Goal: Task Accomplishment & Management: Complete application form

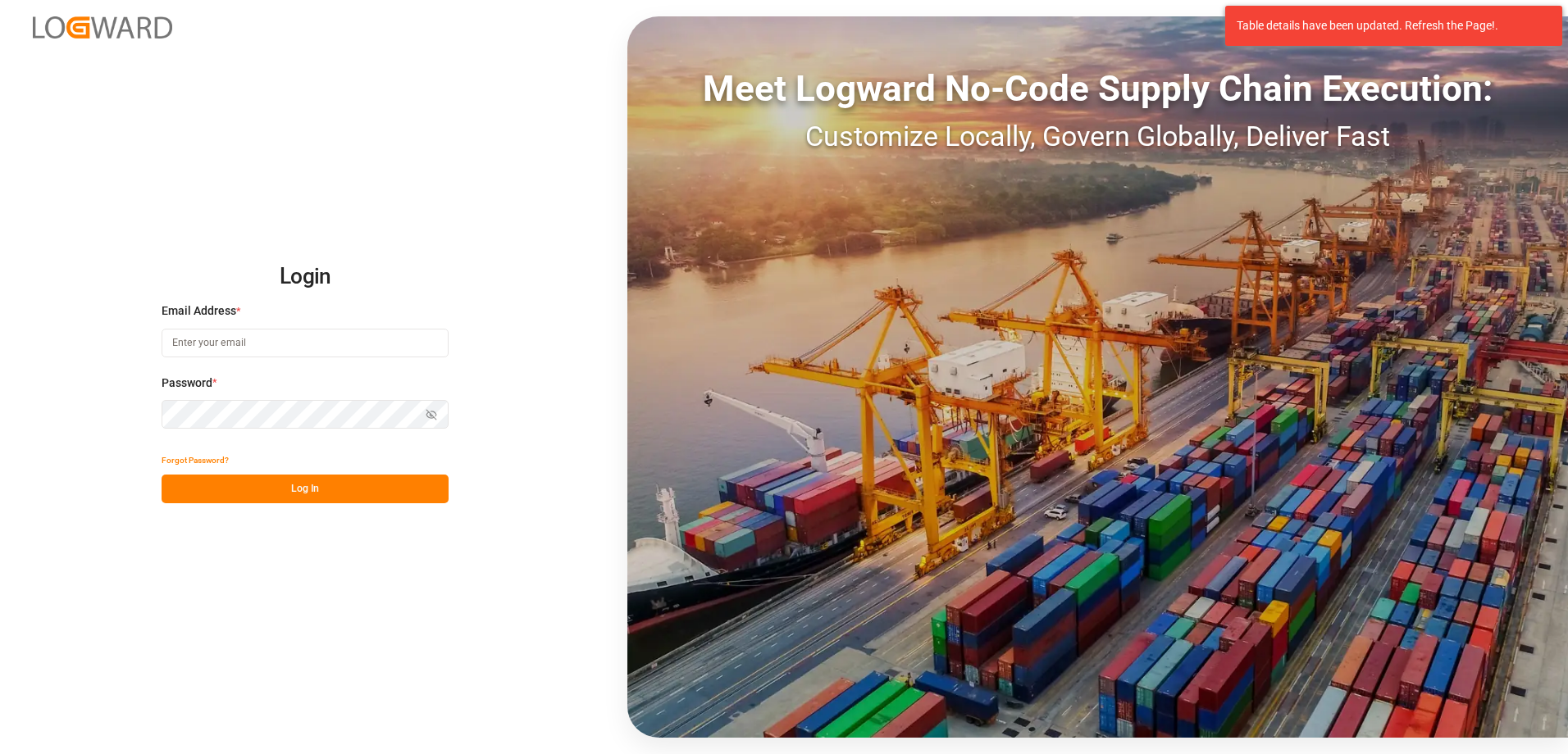
click at [277, 348] on input at bounding box center [304, 342] width 287 height 28
click at [259, 343] on input "[PERSON_NAME].Frunteanu2JamInd" at bounding box center [304, 342] width 287 height 28
click at [294, 340] on input "[PERSON_NAME].Frunteanu@JamInd" at bounding box center [304, 342] width 287 height 28
type input "[PERSON_NAME][EMAIL_ADDRESS][DOMAIN_NAME]"
click at [432, 417] on icon "button" at bounding box center [431, 414] width 11 height 11
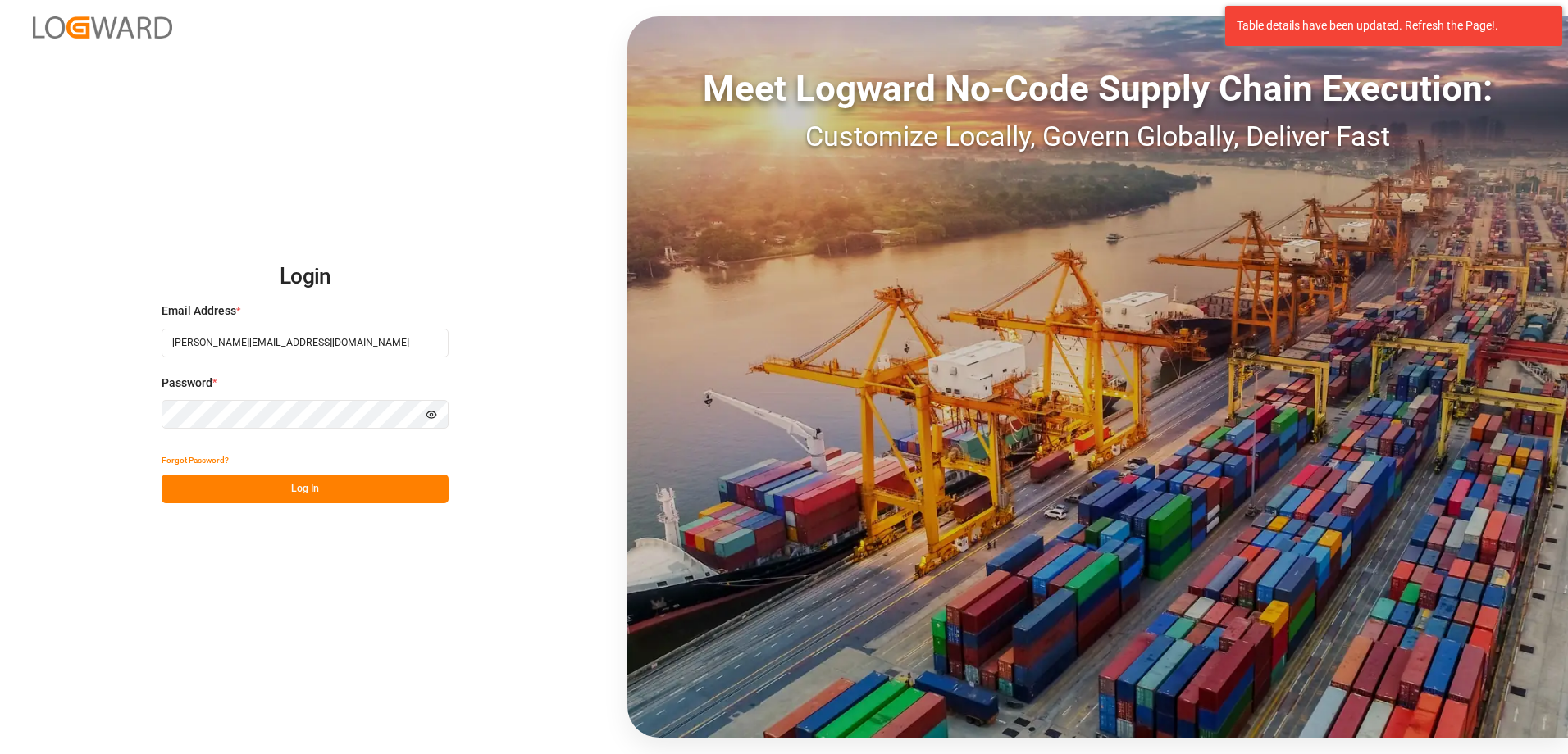
click at [294, 491] on button "Log In" at bounding box center [304, 489] width 287 height 28
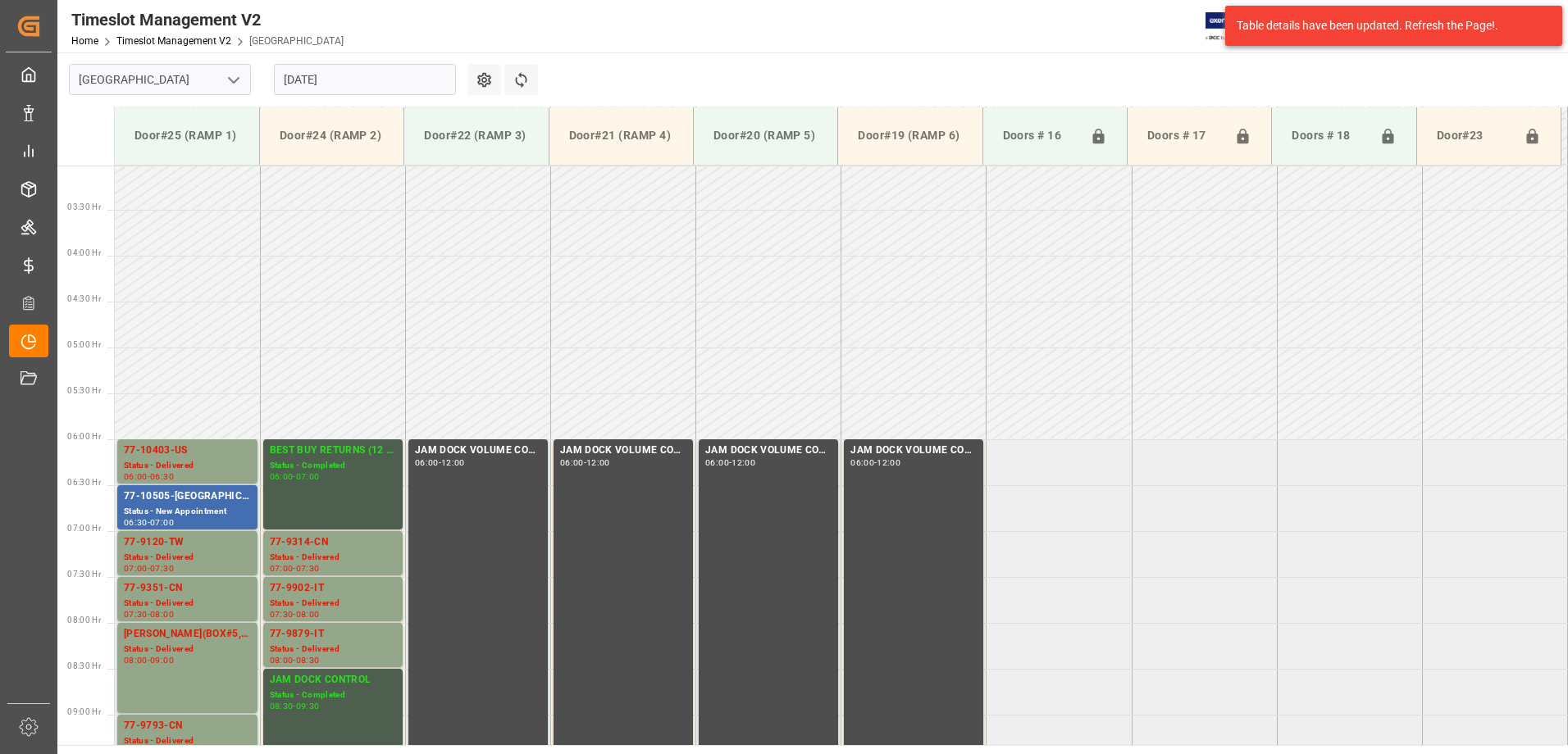
scroll to position [541, 0]
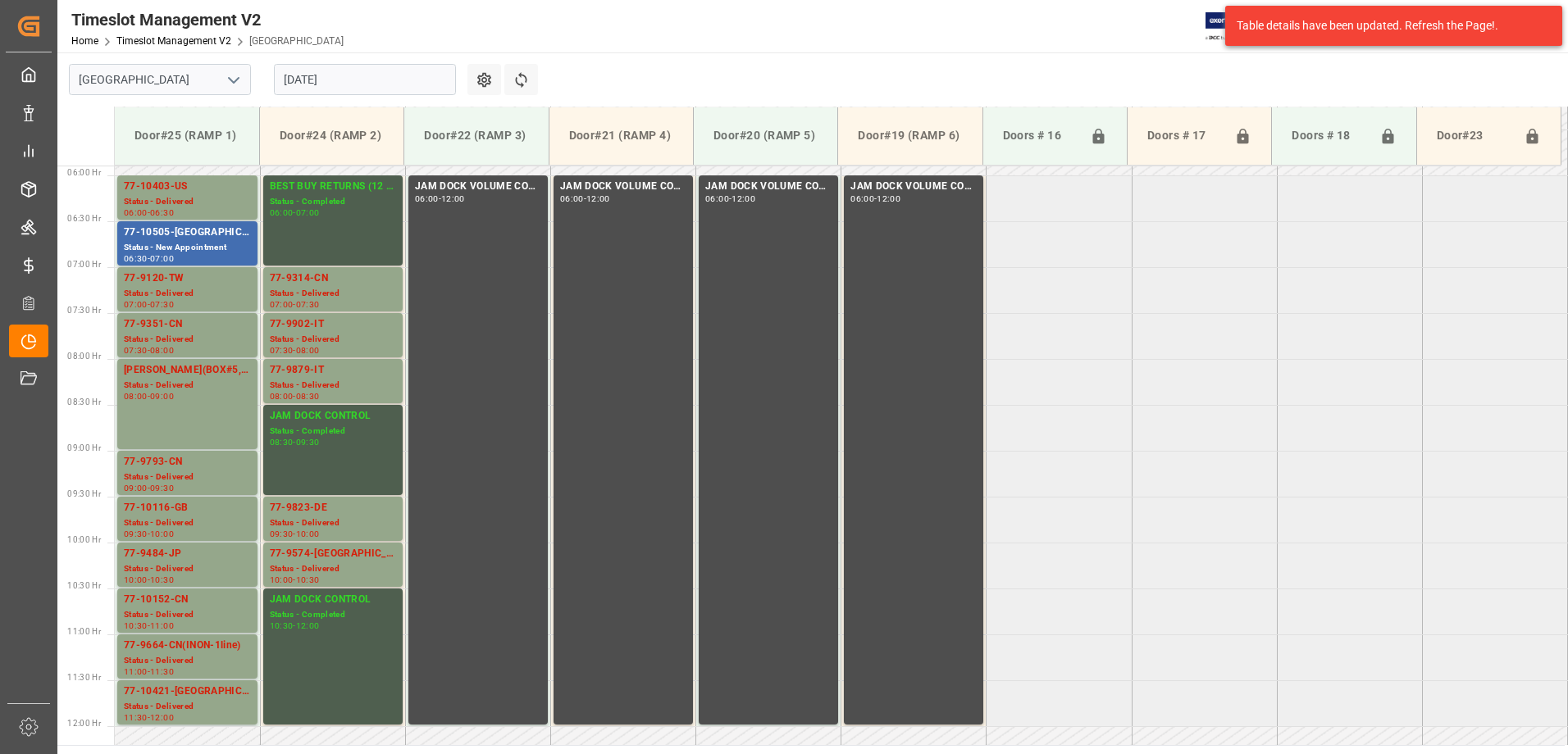
click at [377, 76] on input "[DATE]" at bounding box center [365, 79] width 182 height 31
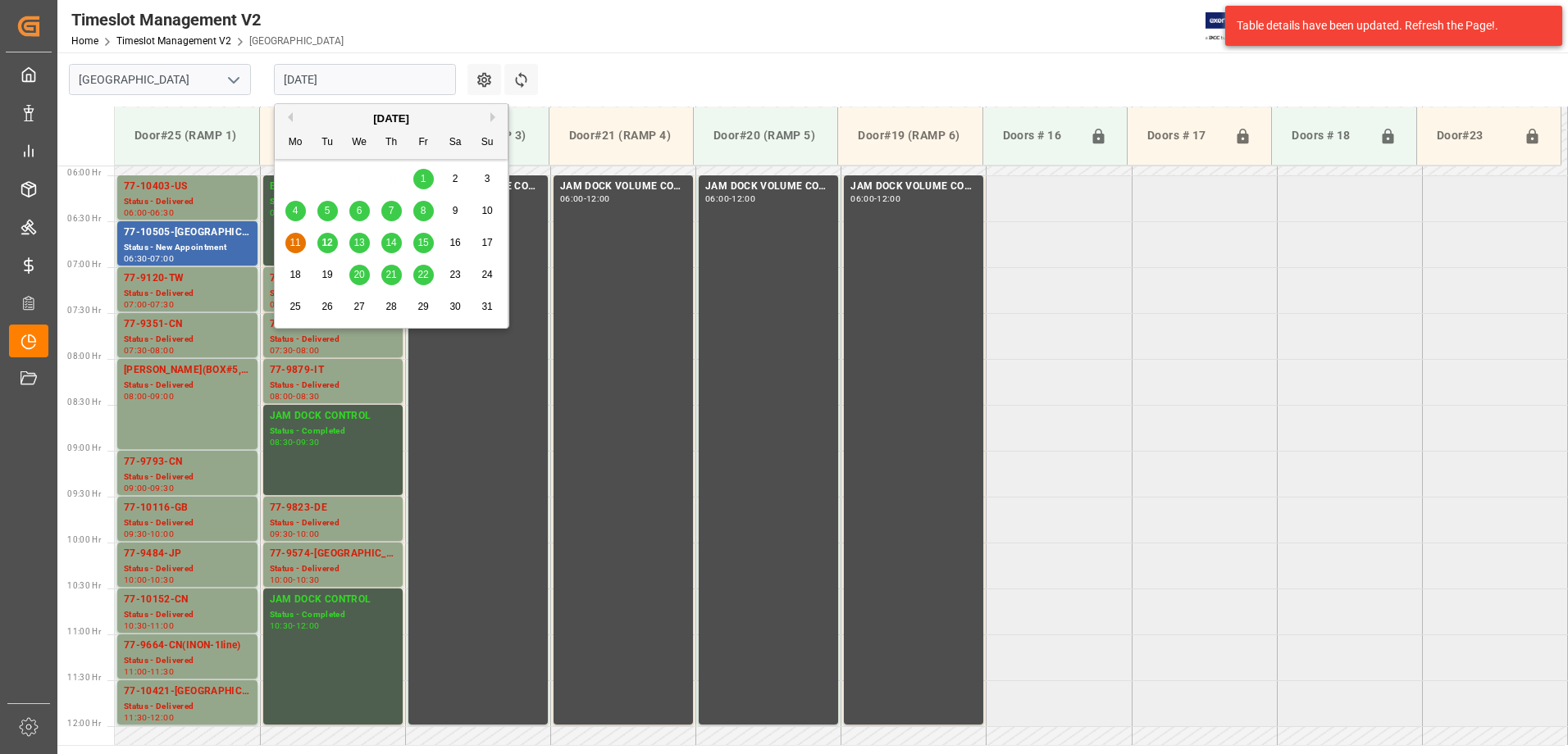
click at [328, 243] on span "12" at bounding box center [327, 242] width 10 height 11
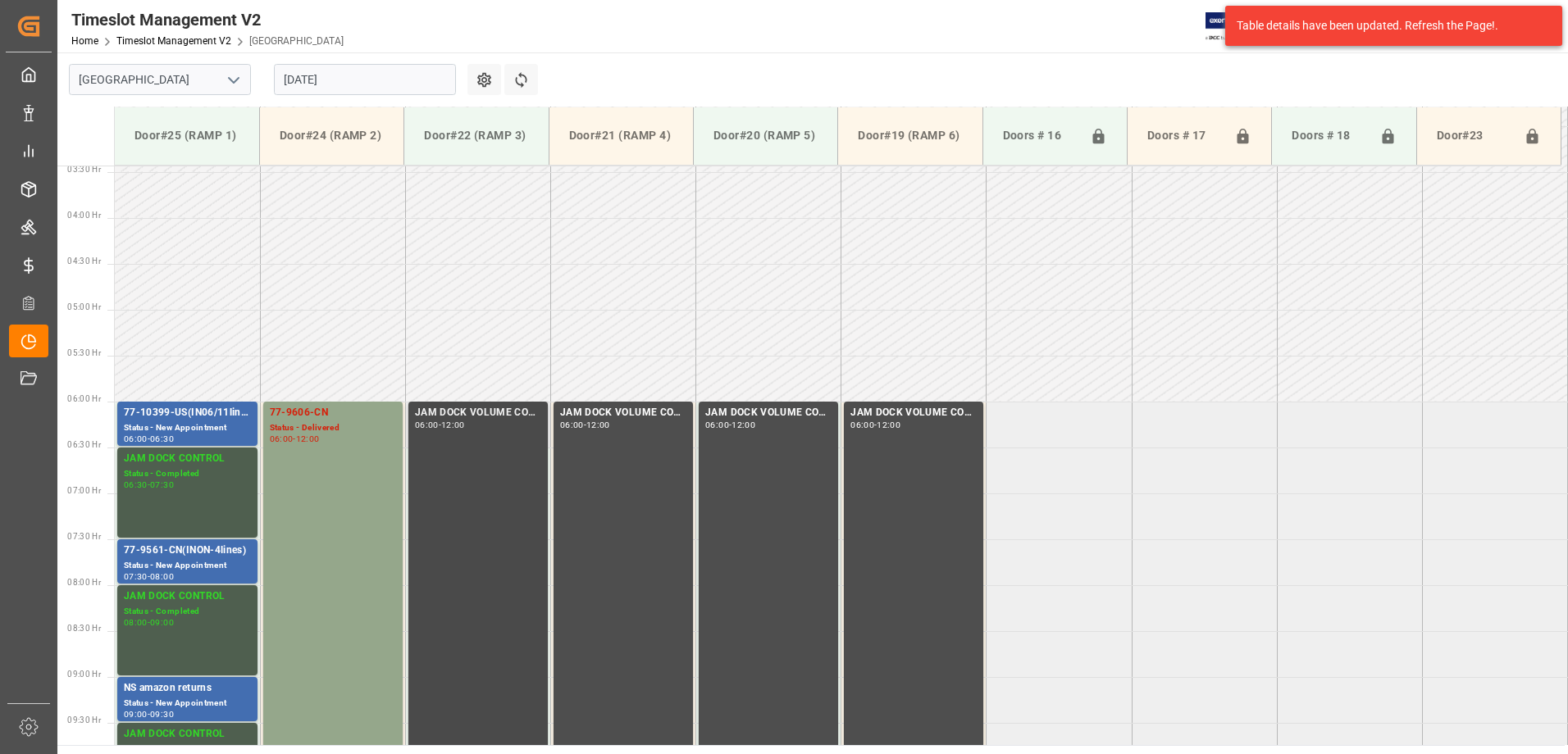
scroll to position [295, 0]
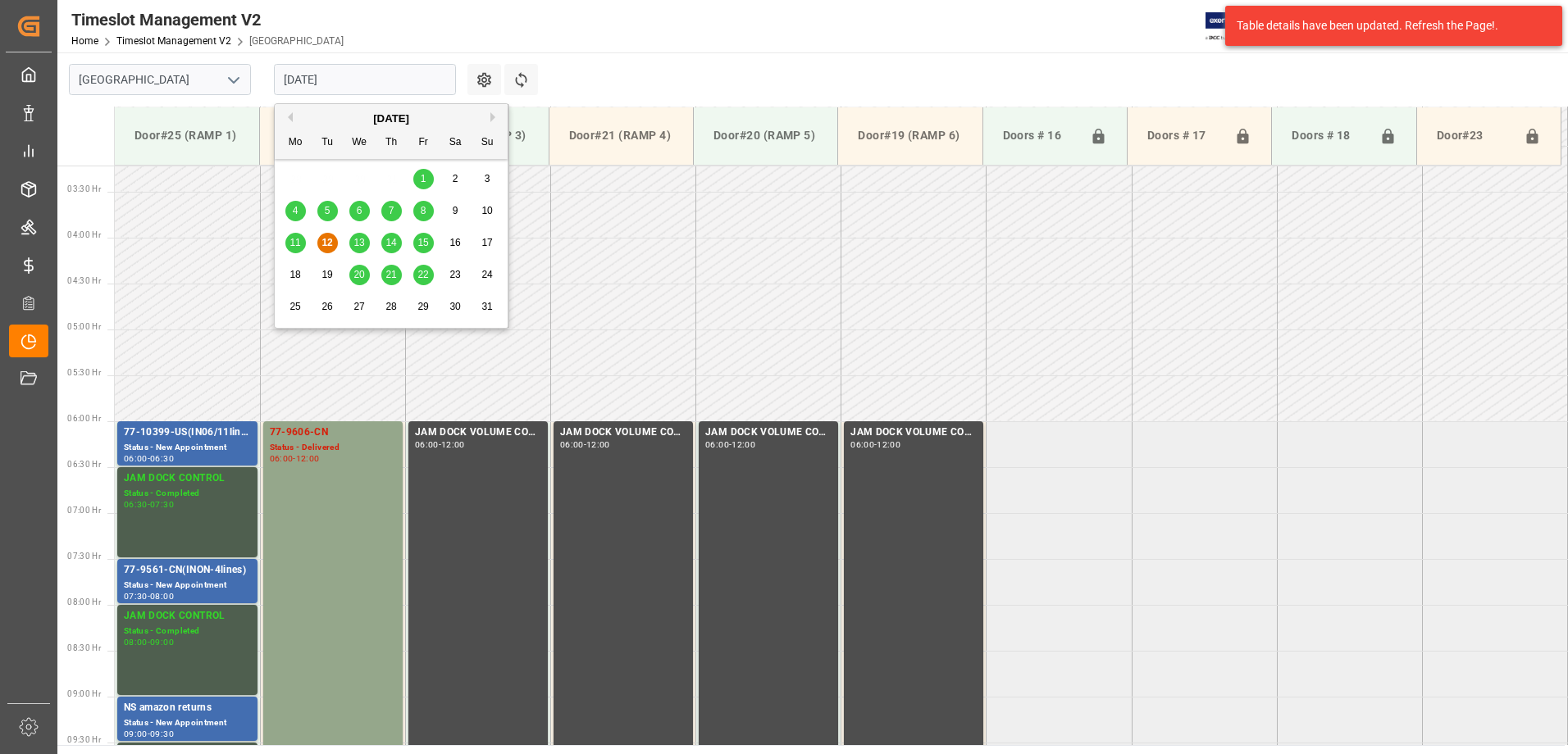
click at [381, 76] on input "[DATE]" at bounding box center [365, 79] width 182 height 31
click at [357, 244] on span "13" at bounding box center [359, 242] width 10 height 11
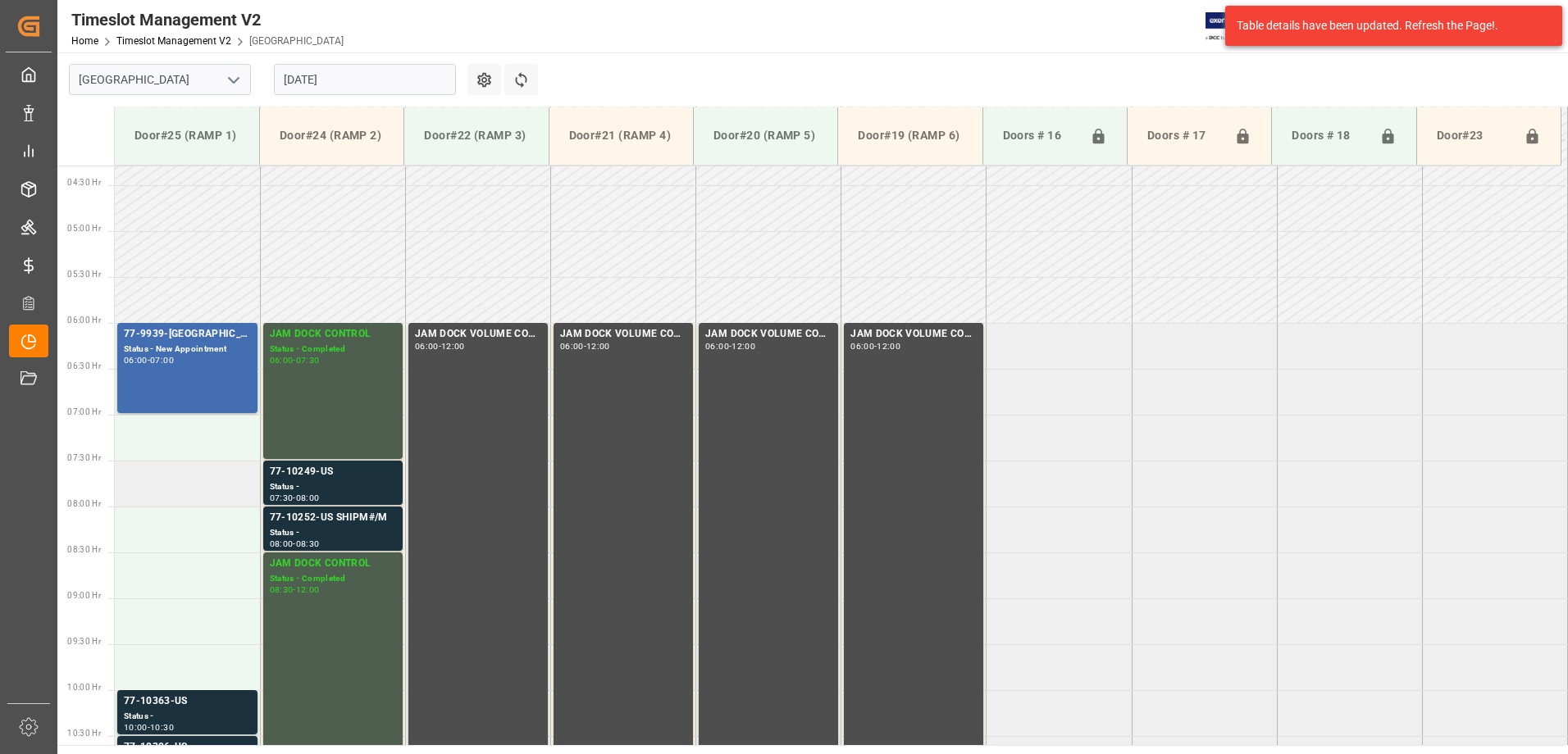
scroll to position [377, 0]
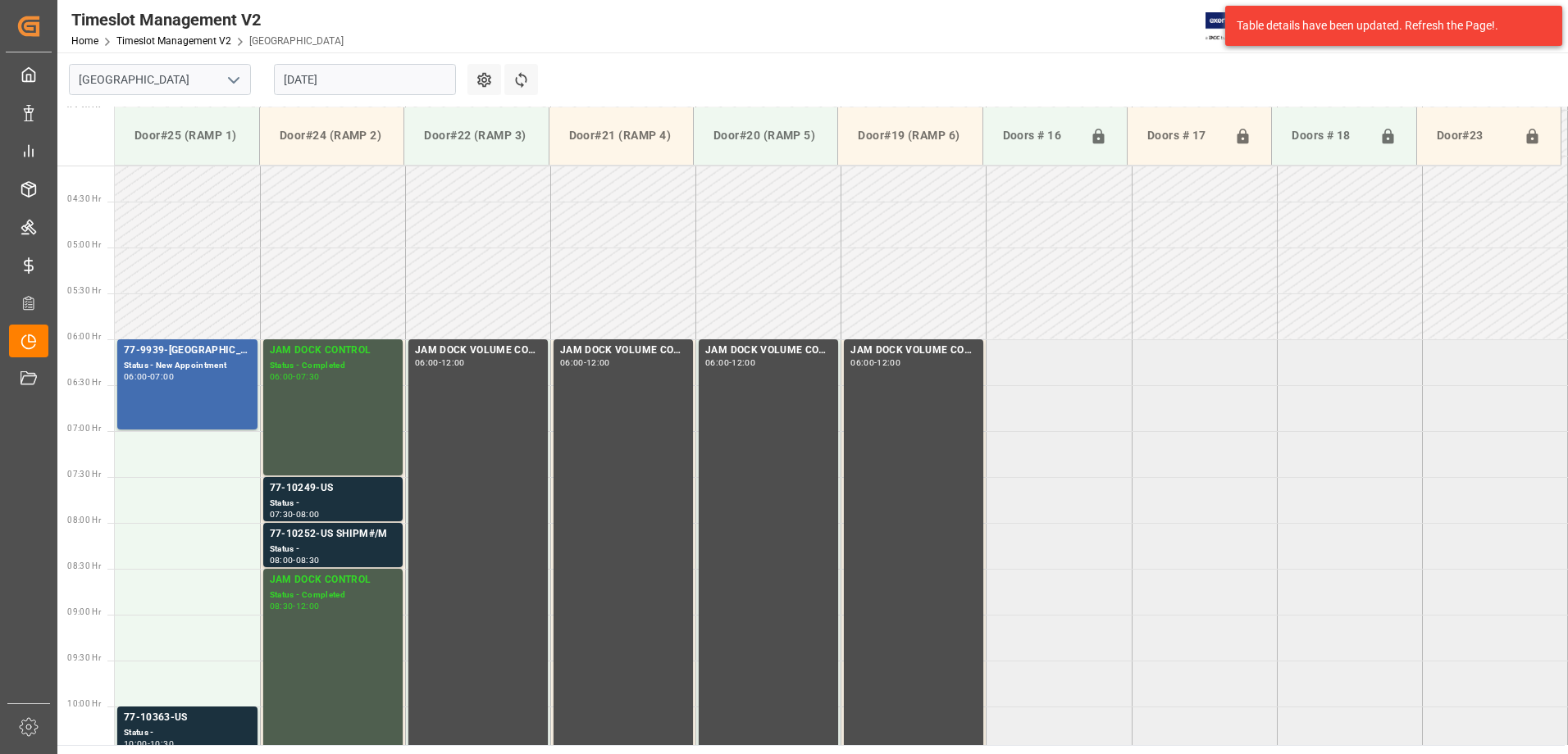
click at [365, 75] on input "[DATE]" at bounding box center [365, 79] width 182 height 31
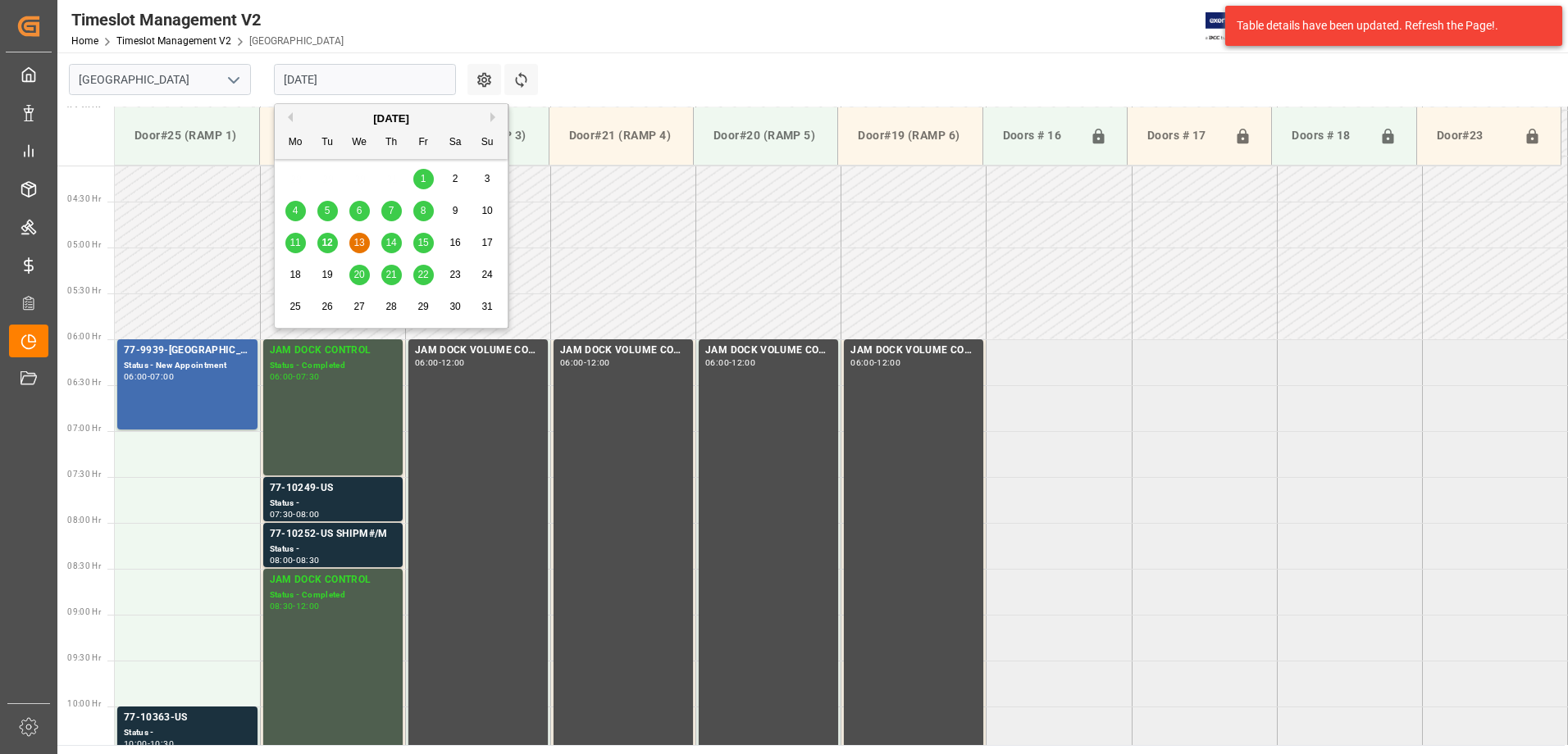
click at [395, 241] on span "14" at bounding box center [390, 242] width 10 height 11
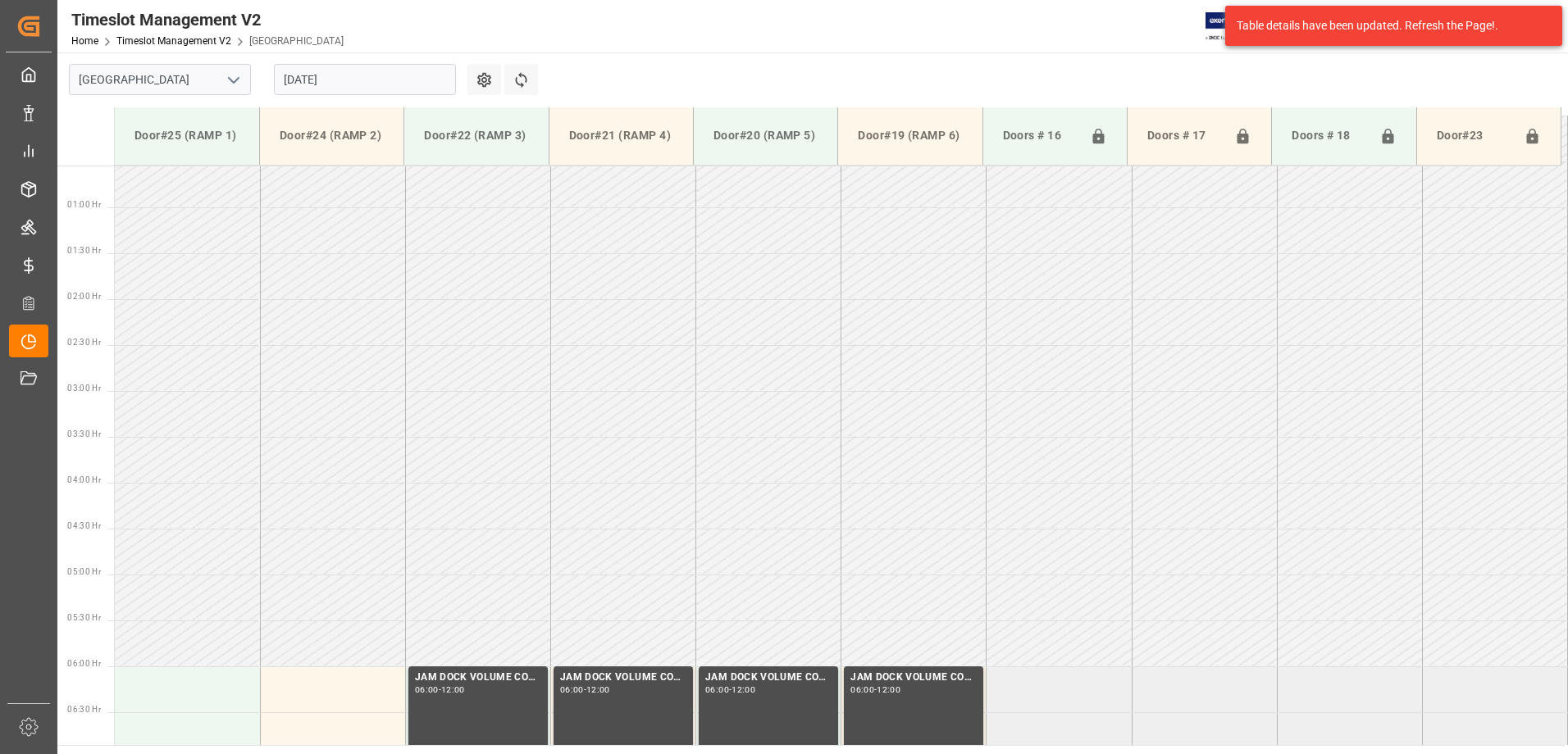
scroll to position [49, 0]
click at [378, 77] on input "[DATE]" at bounding box center [365, 79] width 182 height 31
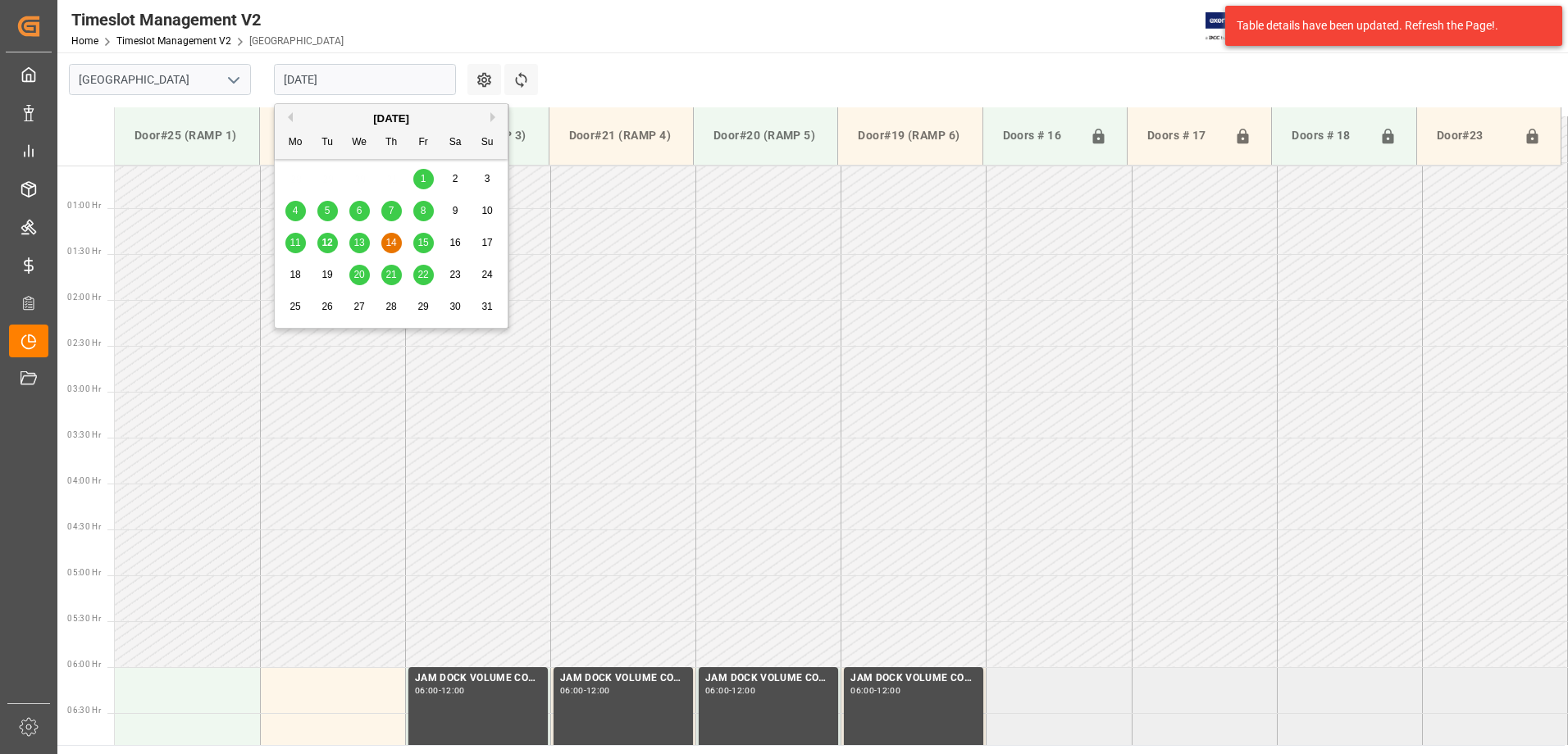
click at [425, 244] on span "15" at bounding box center [422, 242] width 10 height 11
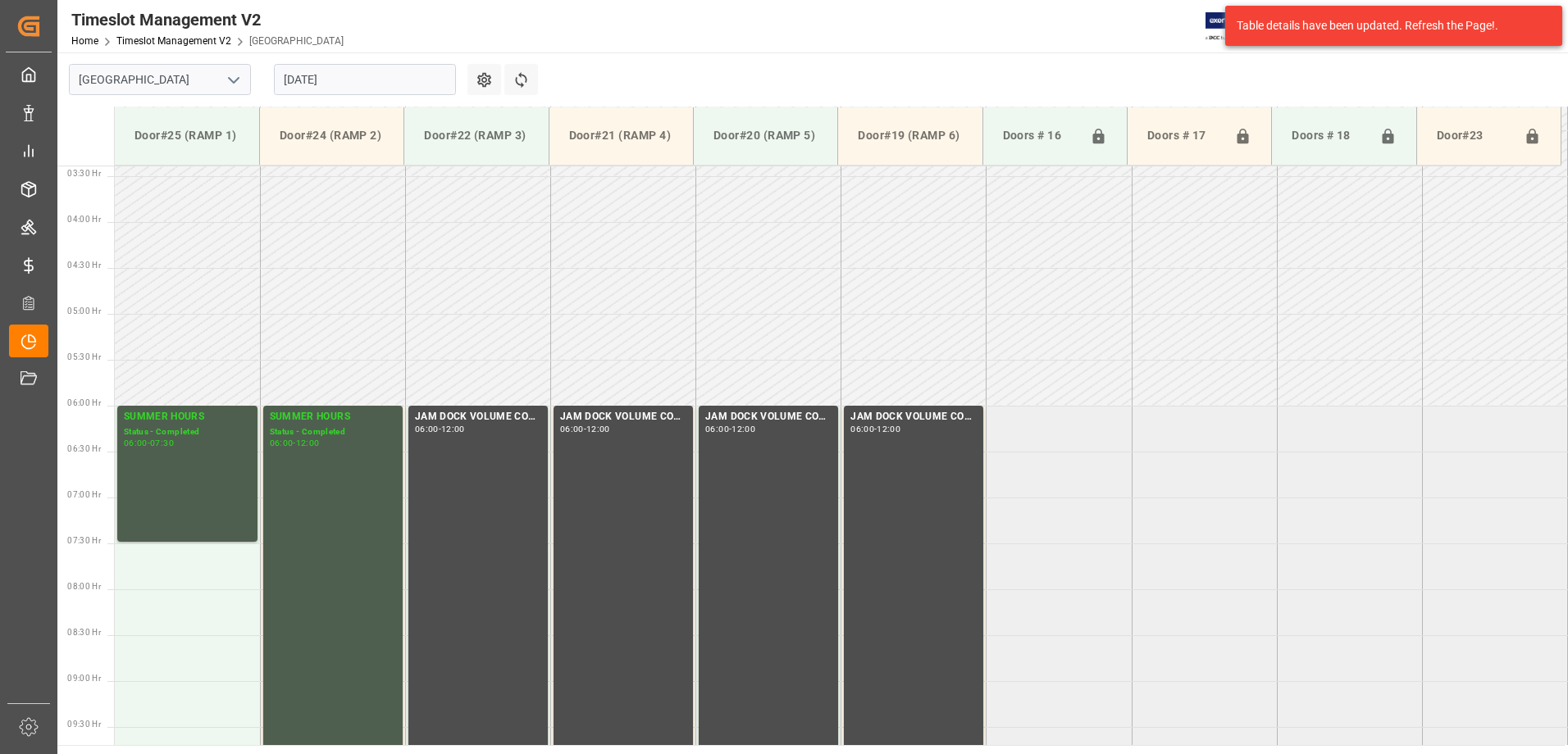
scroll to position [541, 0]
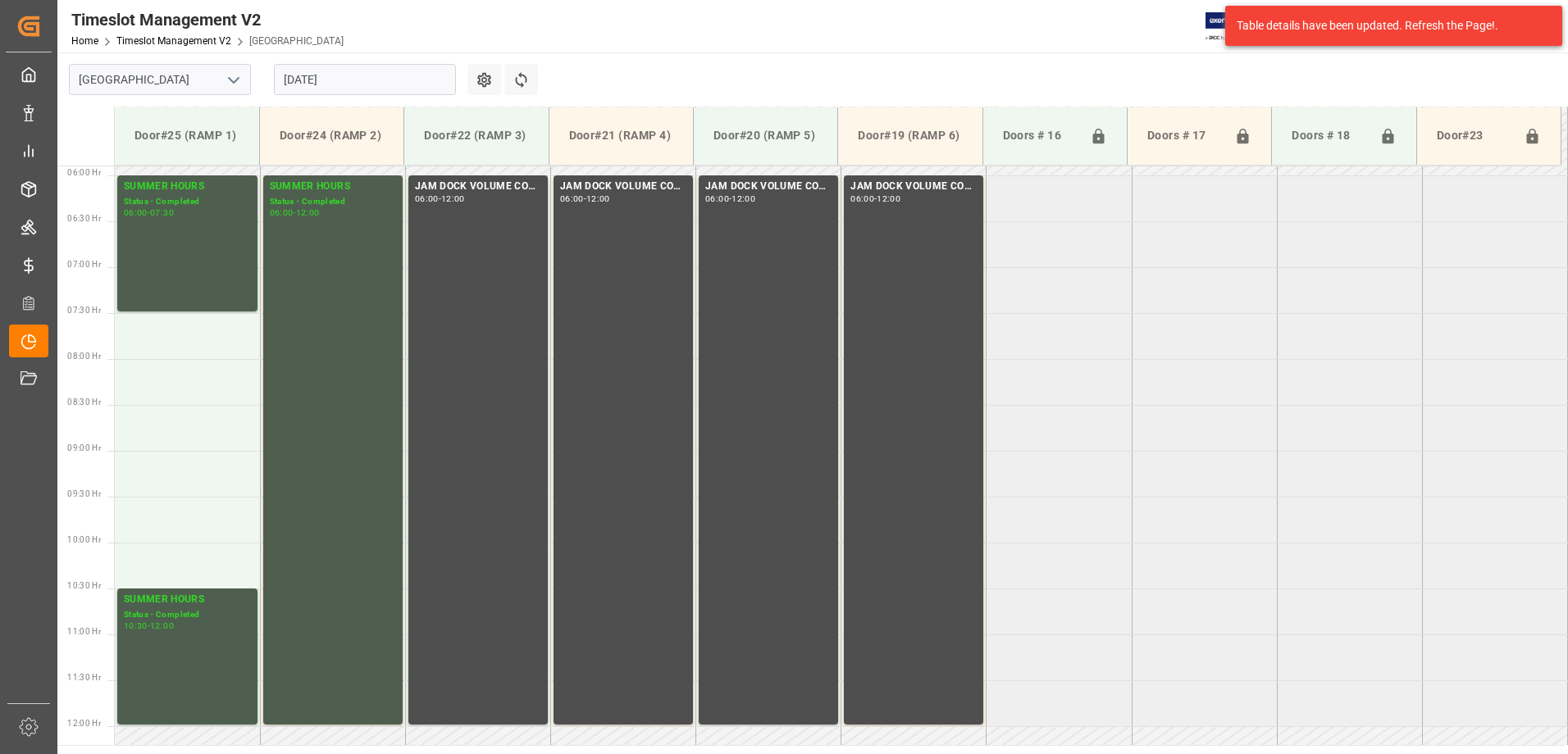
click at [376, 80] on input "[DATE]" at bounding box center [365, 79] width 182 height 31
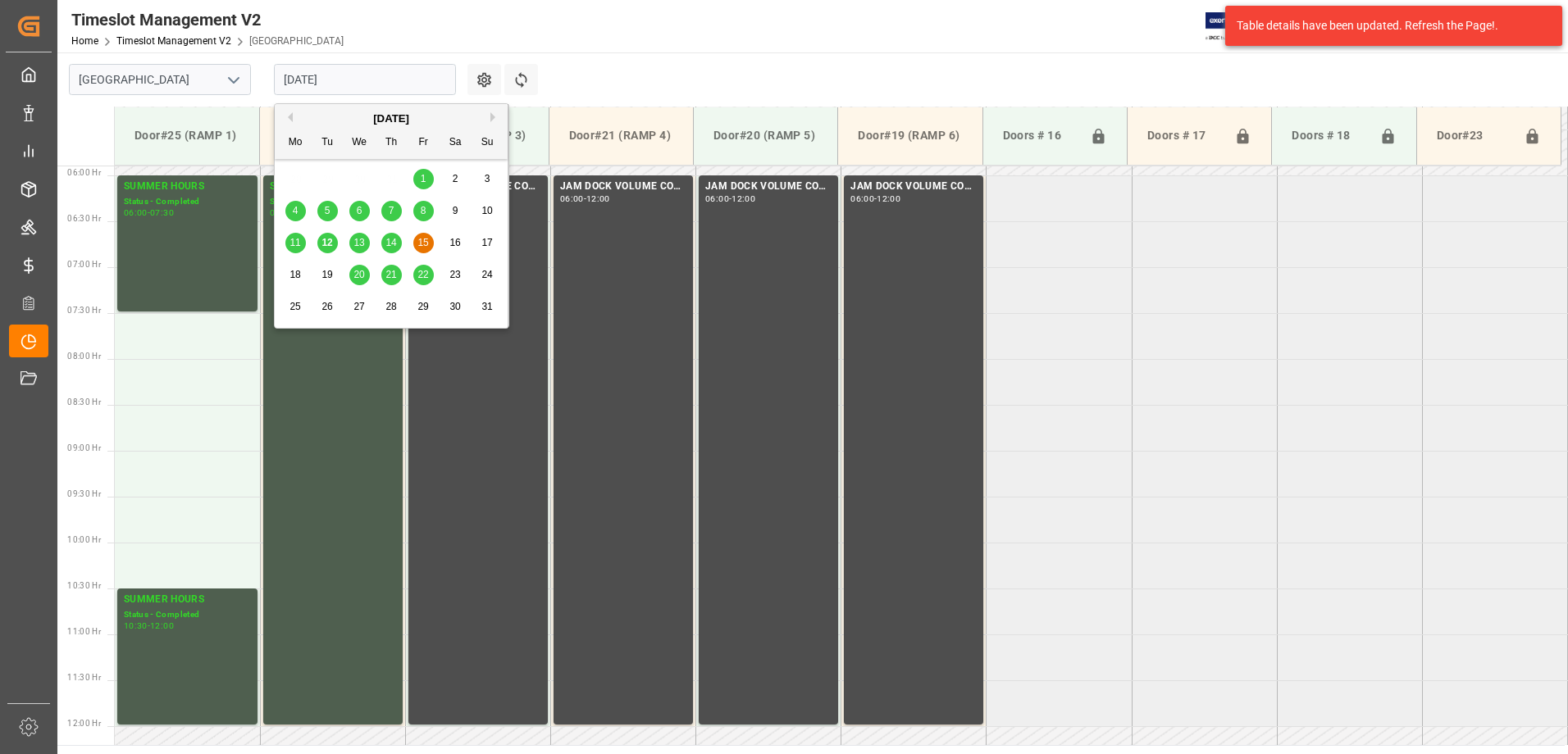
click at [396, 243] on span "14" at bounding box center [390, 242] width 10 height 11
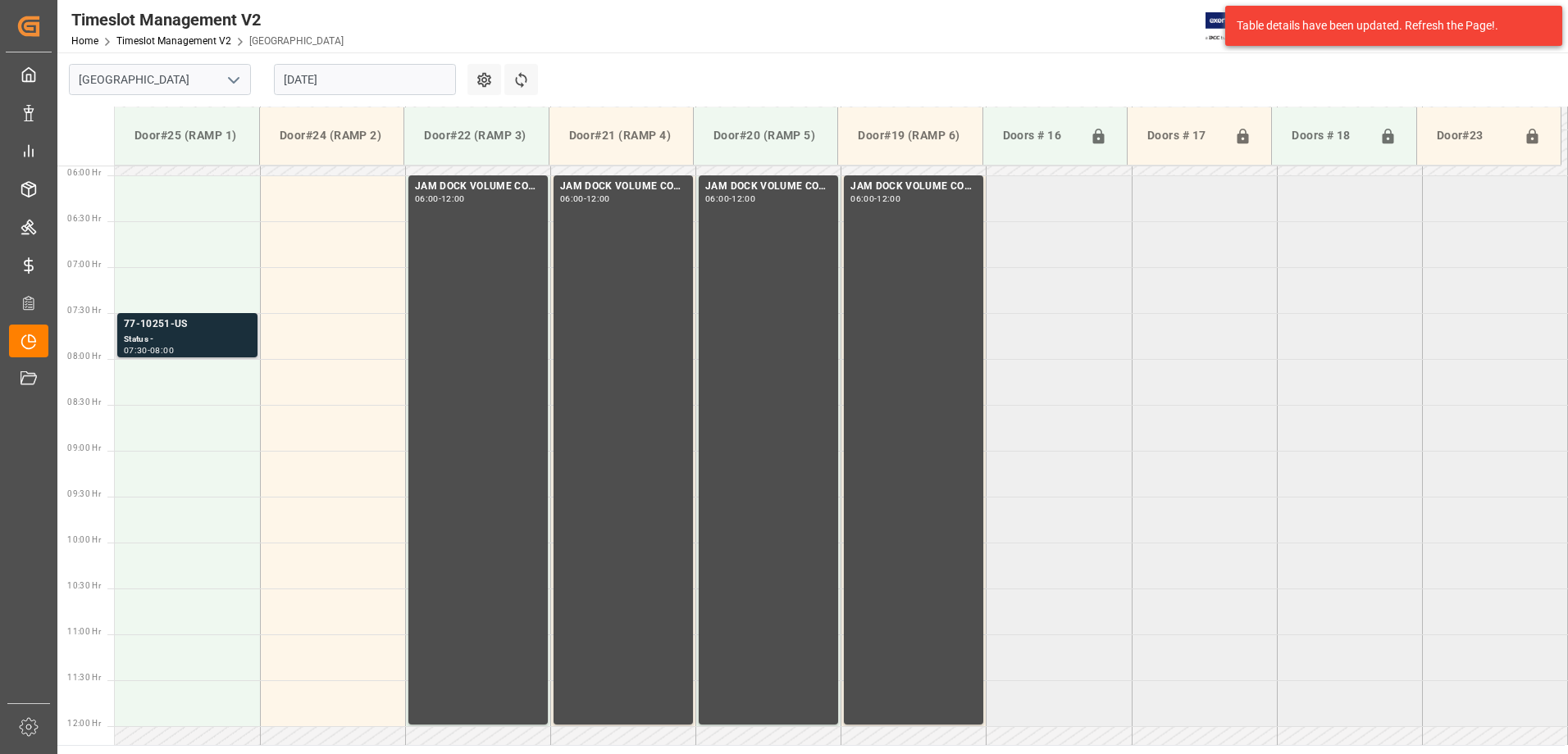
click at [169, 327] on div "77-10251-US" at bounding box center [187, 324] width 127 height 16
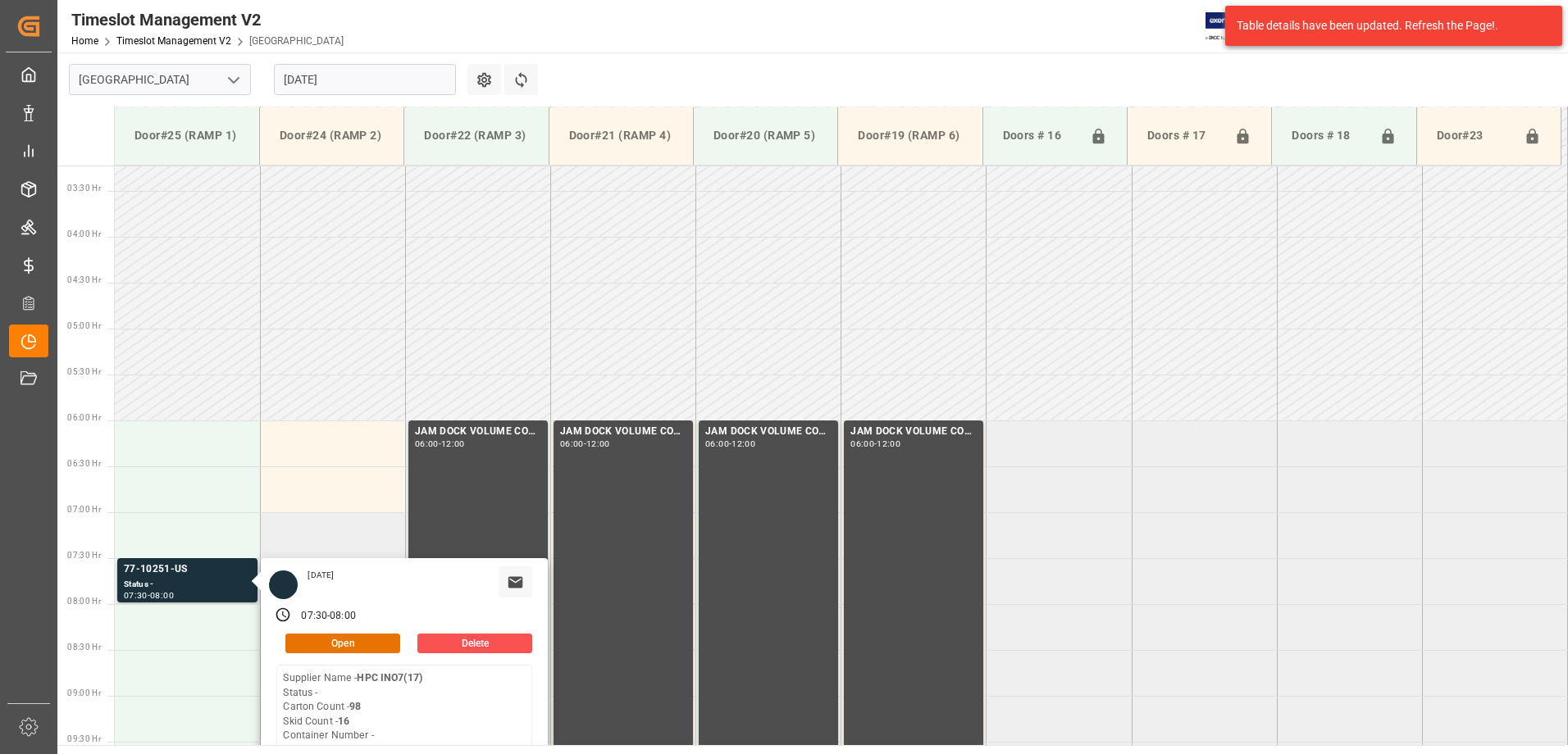
scroll to position [295, 0]
click at [345, 71] on input "[DATE]" at bounding box center [365, 79] width 182 height 31
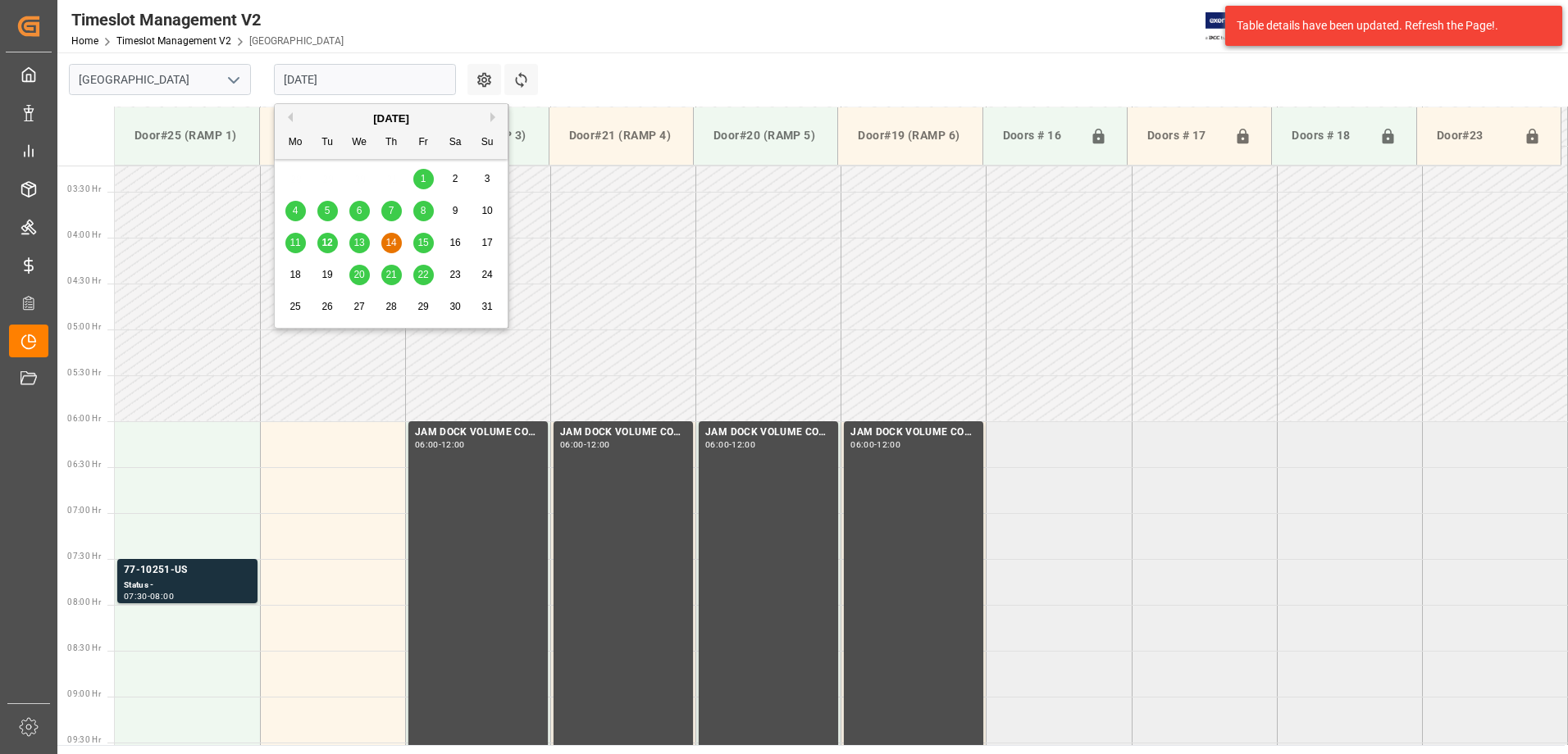
click at [361, 238] on span "13" at bounding box center [359, 242] width 10 height 11
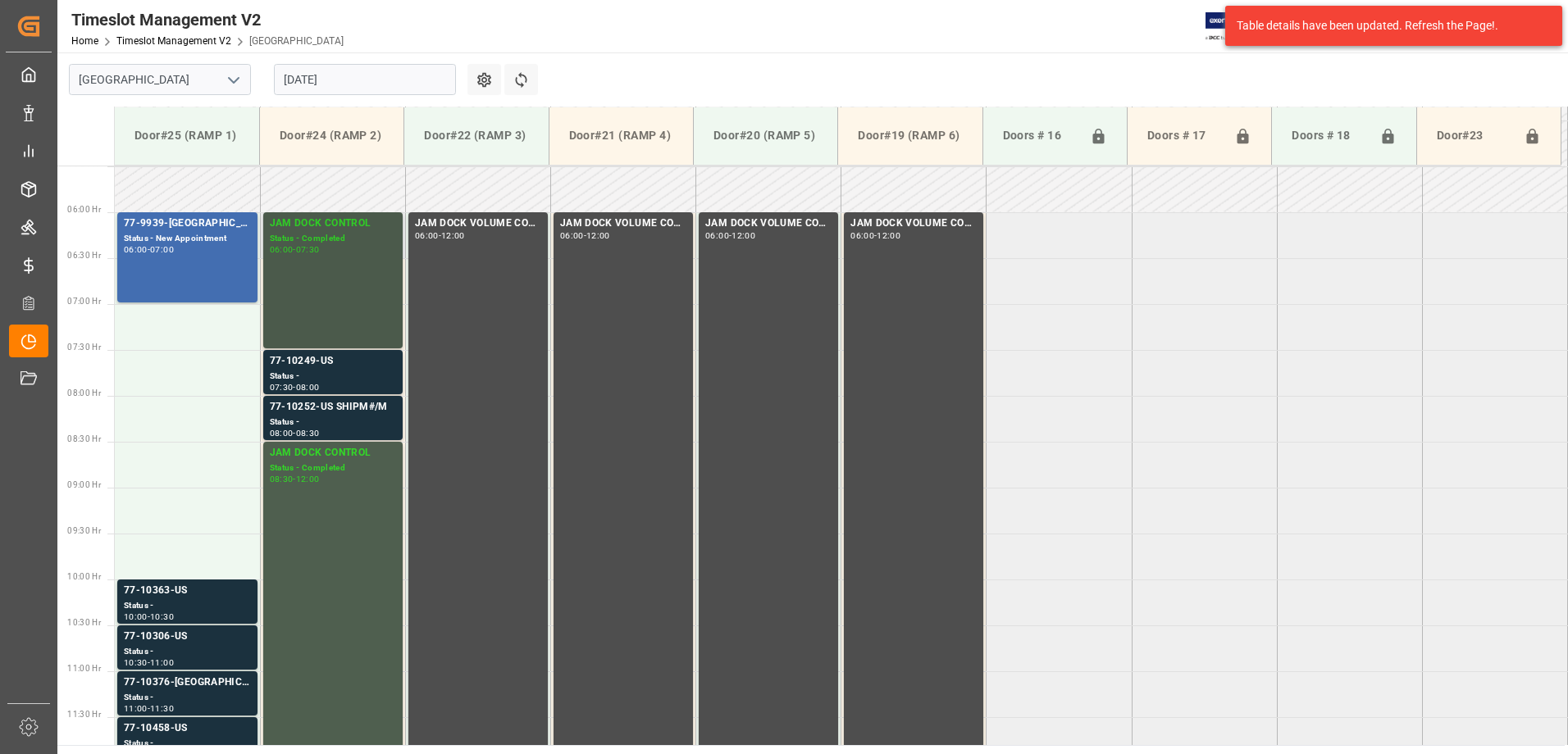
scroll to position [541, 0]
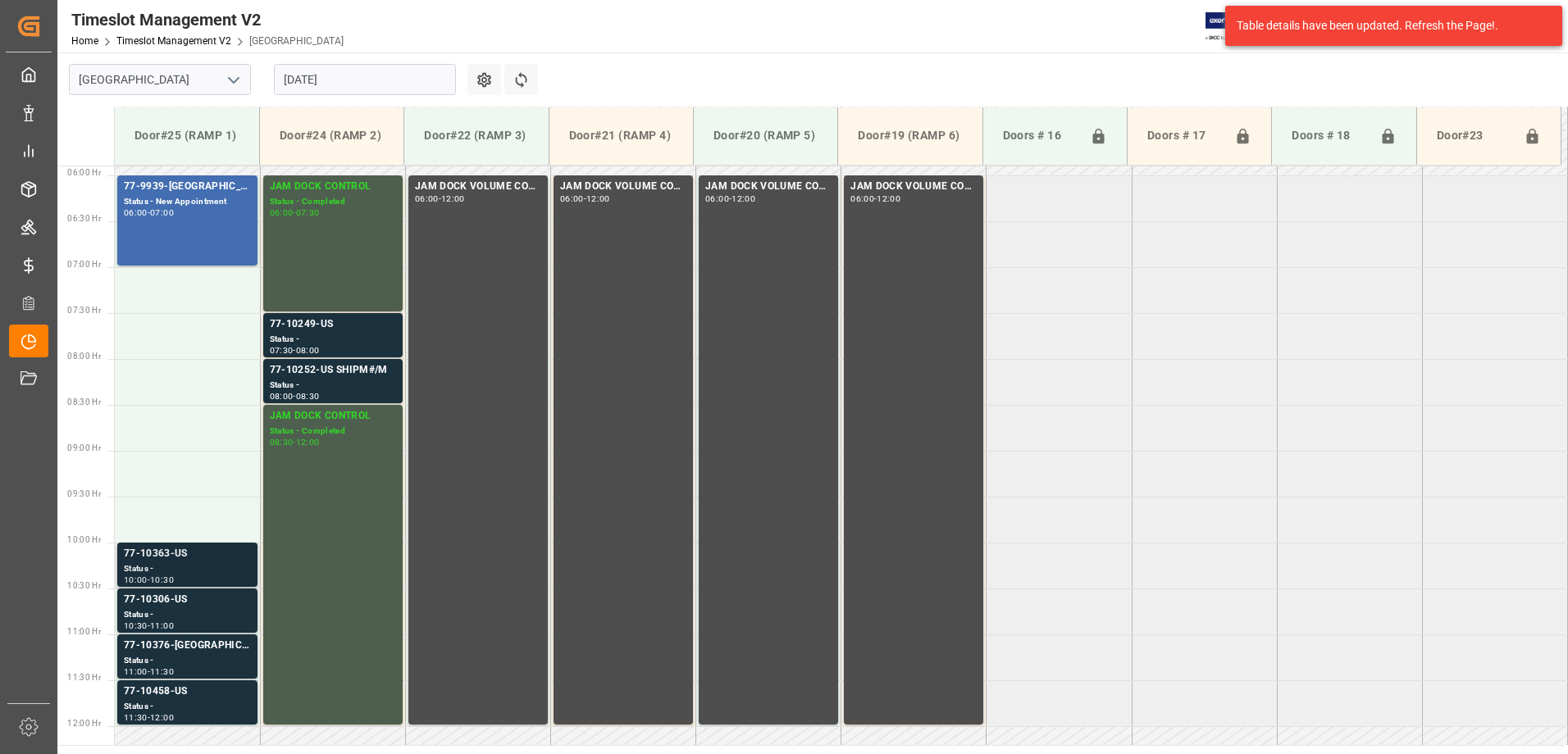
click at [185, 549] on div "77-10363-US" at bounding box center [187, 553] width 127 height 16
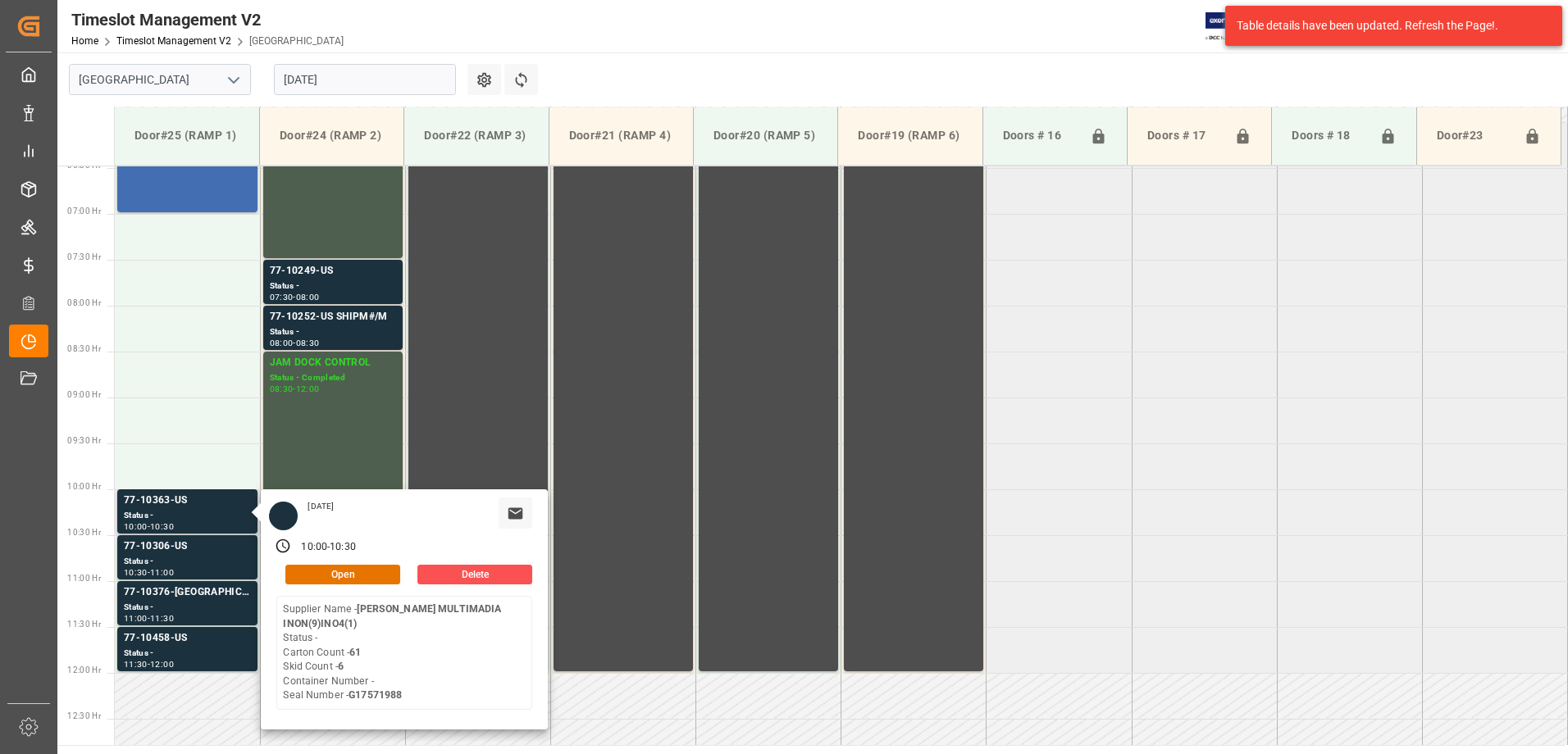
scroll to position [623, 0]
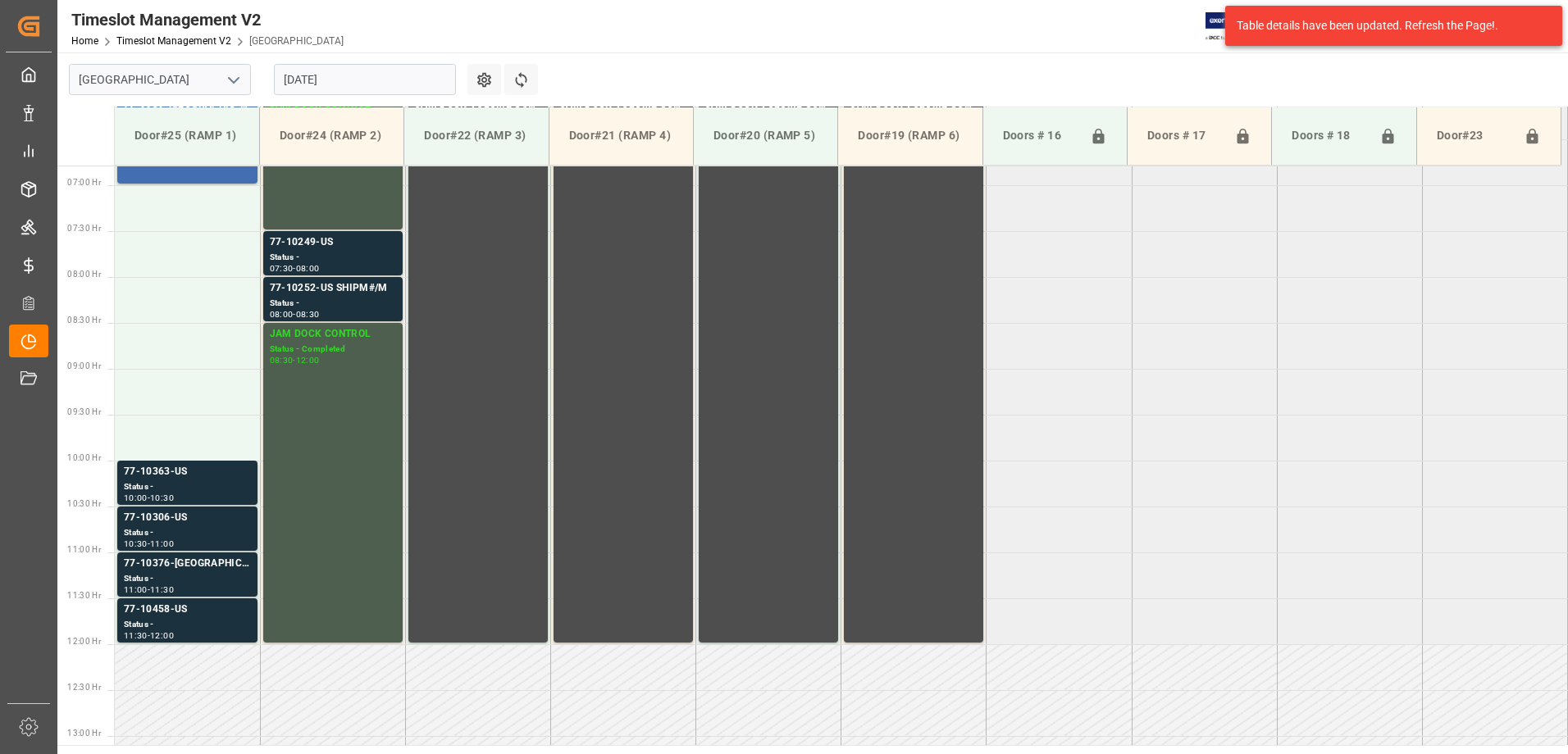
click at [218, 530] on div "Status -" at bounding box center [187, 533] width 127 height 14
click at [221, 572] on div "Status -" at bounding box center [187, 579] width 127 height 14
click at [225, 612] on div "77-10458-US" at bounding box center [187, 609] width 127 height 16
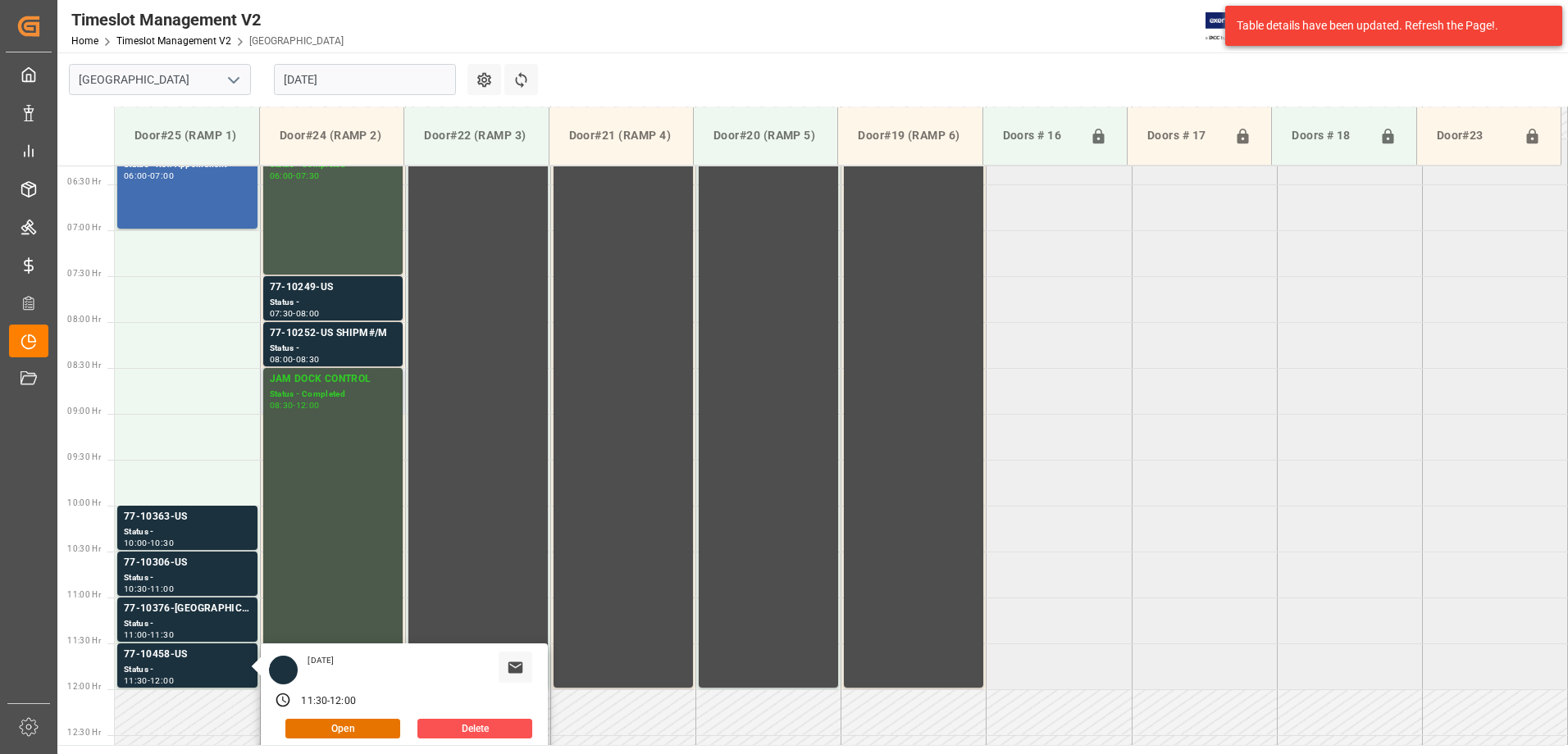
scroll to position [541, 0]
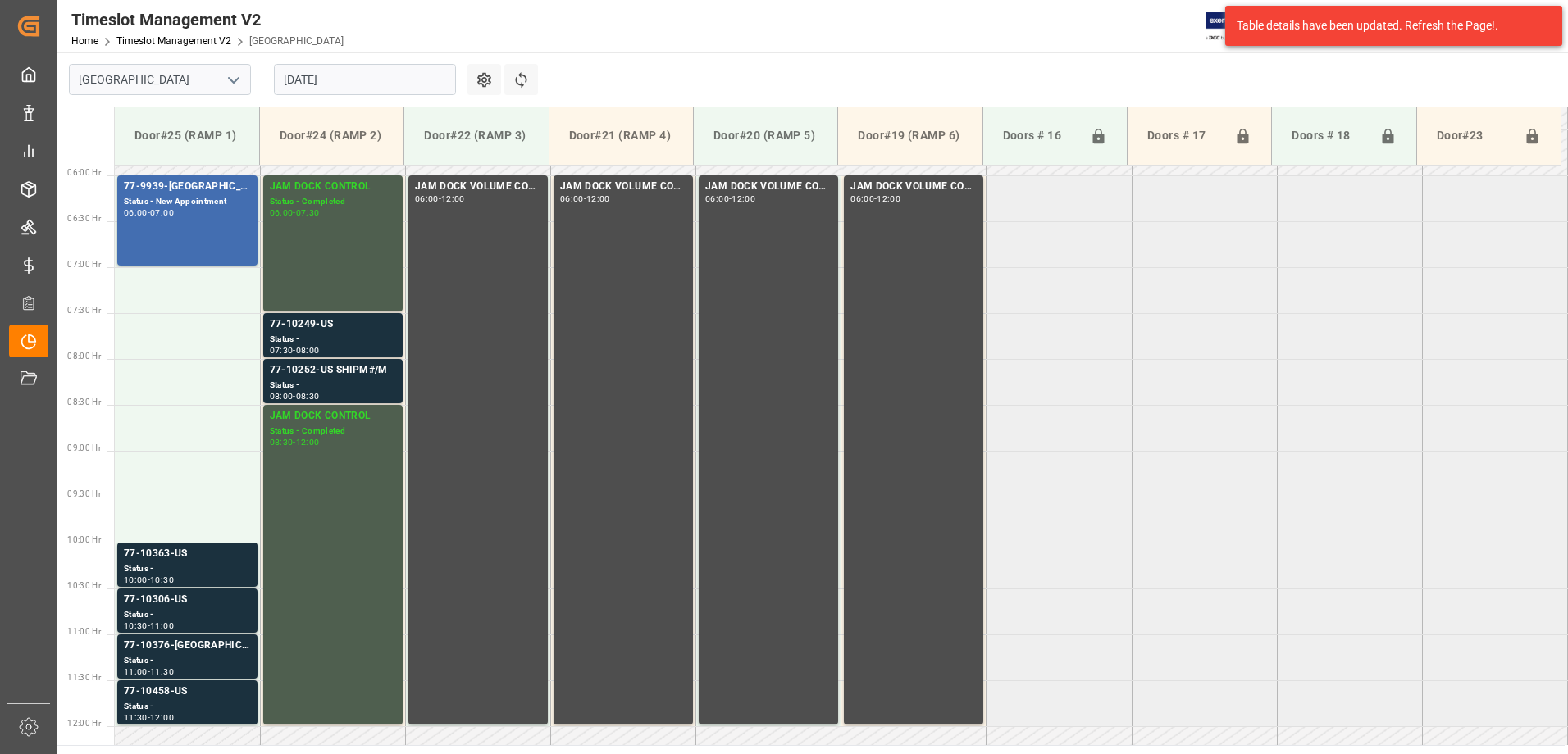
click at [353, 329] on div "77-10249-US" at bounding box center [333, 324] width 126 height 16
click at [370, 377] on div "77-10252-US SHIPM#/M" at bounding box center [333, 370] width 126 height 16
click at [182, 224] on div "77-9939-[GEOGRAPHIC_DATA](IN07-13lines) Status - New Appointment 06:00 - 07:00" at bounding box center [187, 220] width 127 height 84
click at [175, 293] on td at bounding box center [187, 290] width 145 height 46
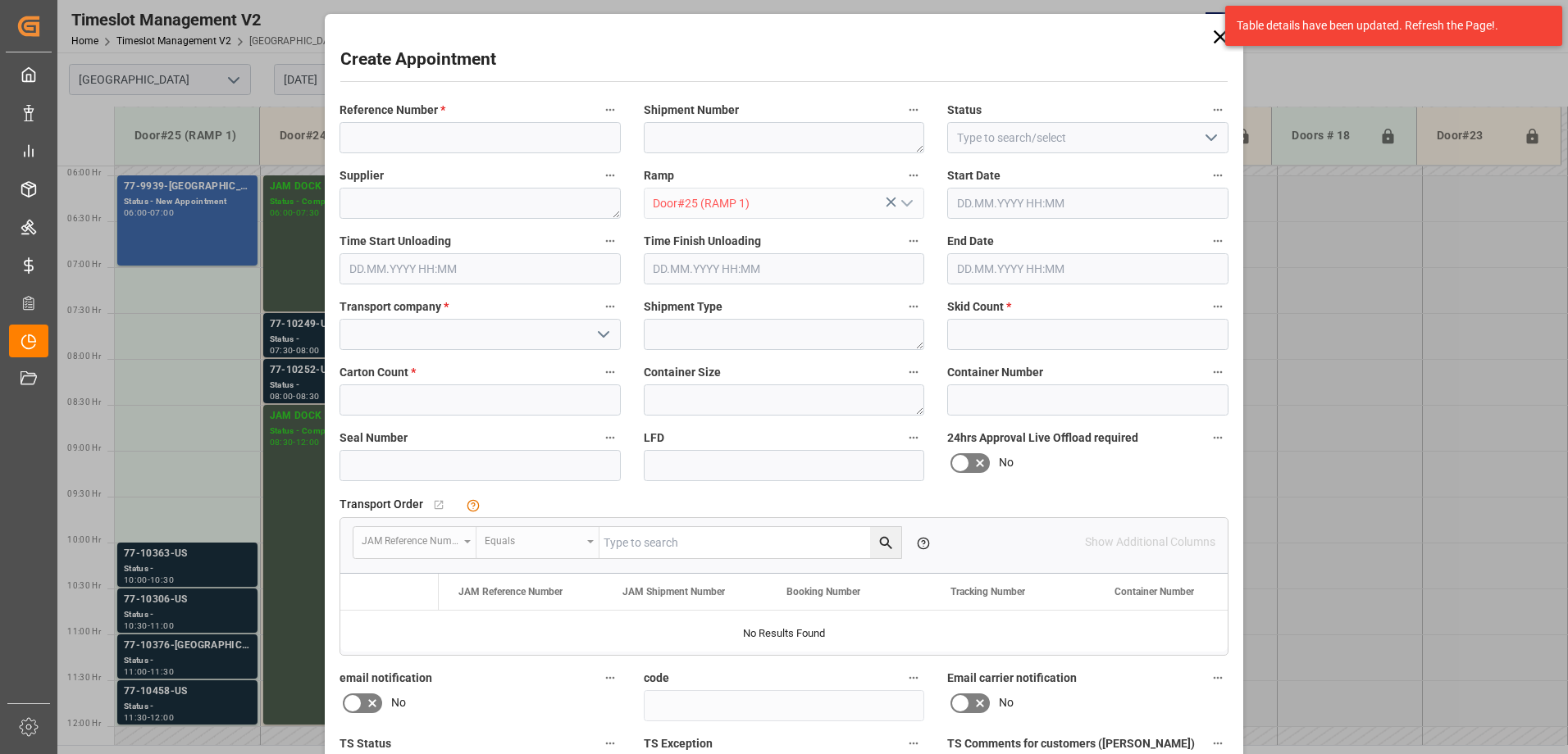
type input "[DATE] 07:00"
type input "[DATE] 07:30"
click at [494, 136] on input at bounding box center [480, 138] width 281 height 31
type input "JAM DOCK CONTROL"
click at [461, 403] on input "text" at bounding box center [480, 400] width 281 height 31
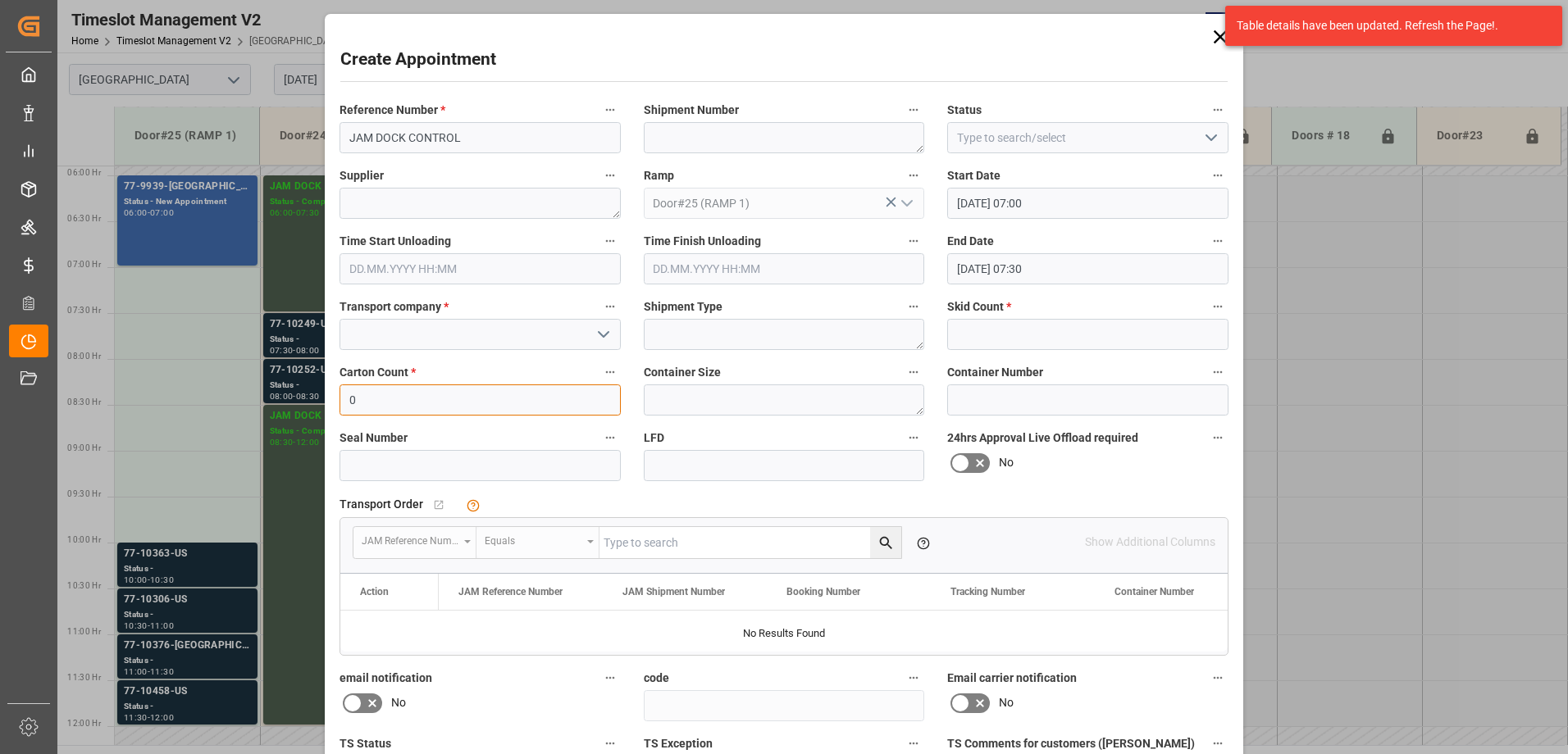
type input "0"
click at [1174, 335] on input "text" at bounding box center [1088, 334] width 281 height 31
type input "0"
click at [406, 322] on input at bounding box center [480, 334] width 281 height 31
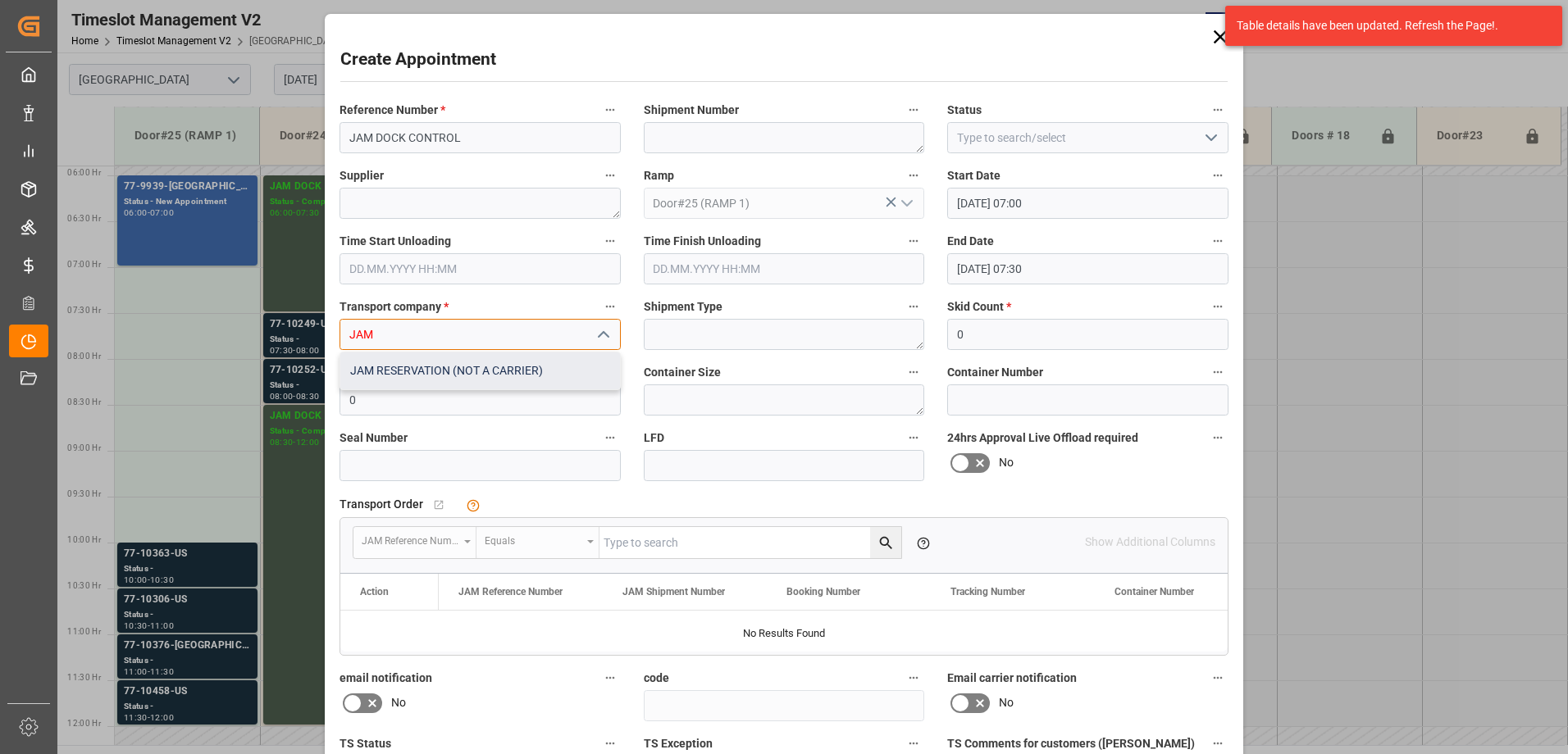
click at [503, 363] on div "JAM RESERVATION (NOT A CARRIER)" at bounding box center [480, 371] width 279 height 37
type input "JAM RESERVATION (NOT A CARRIER)"
click at [1146, 199] on input "[DATE] 07:00" at bounding box center [1088, 203] width 281 height 31
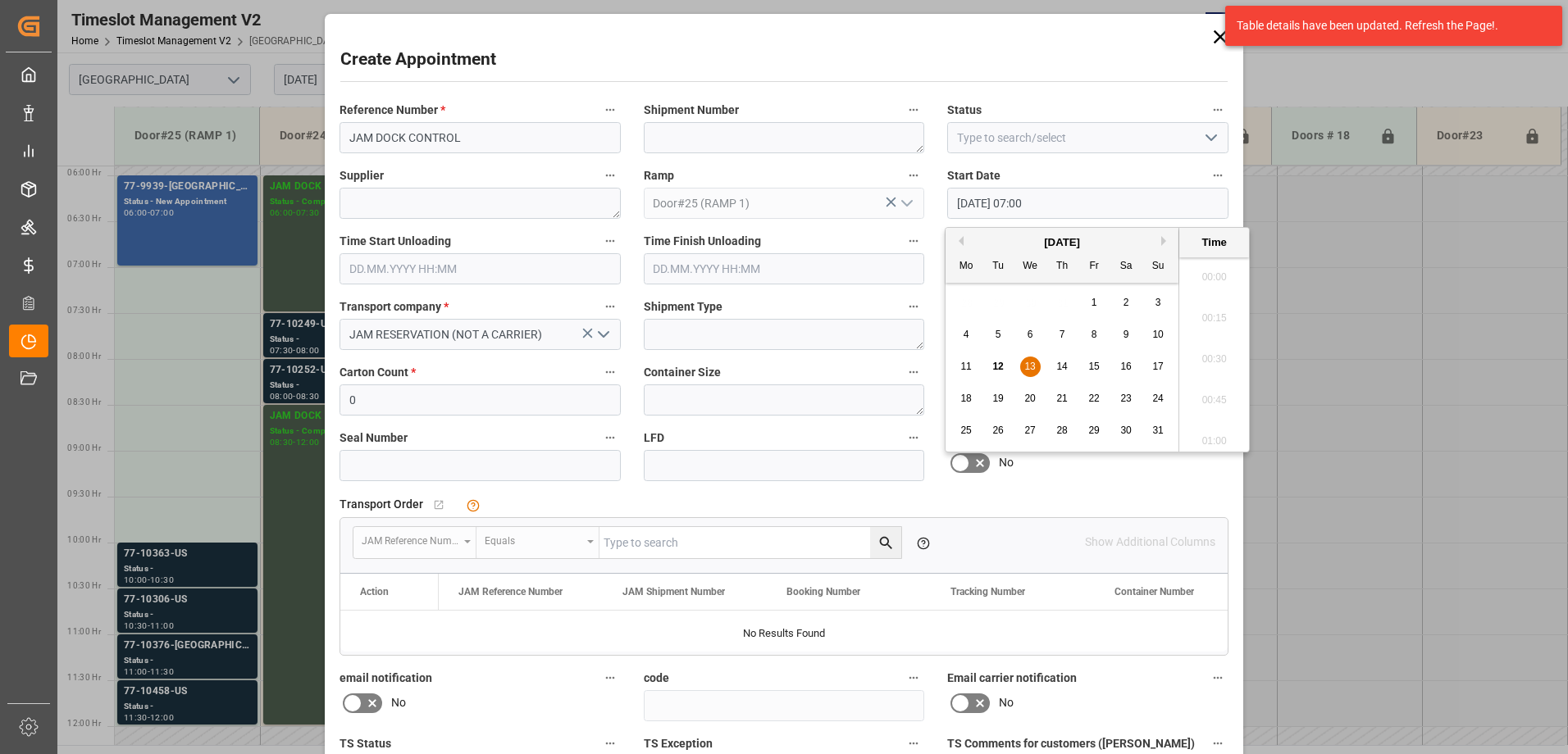
scroll to position [1071, 0]
click at [1032, 366] on span "13" at bounding box center [1029, 366] width 10 height 11
click at [1201, 349] on li "07:00" at bounding box center [1214, 354] width 70 height 41
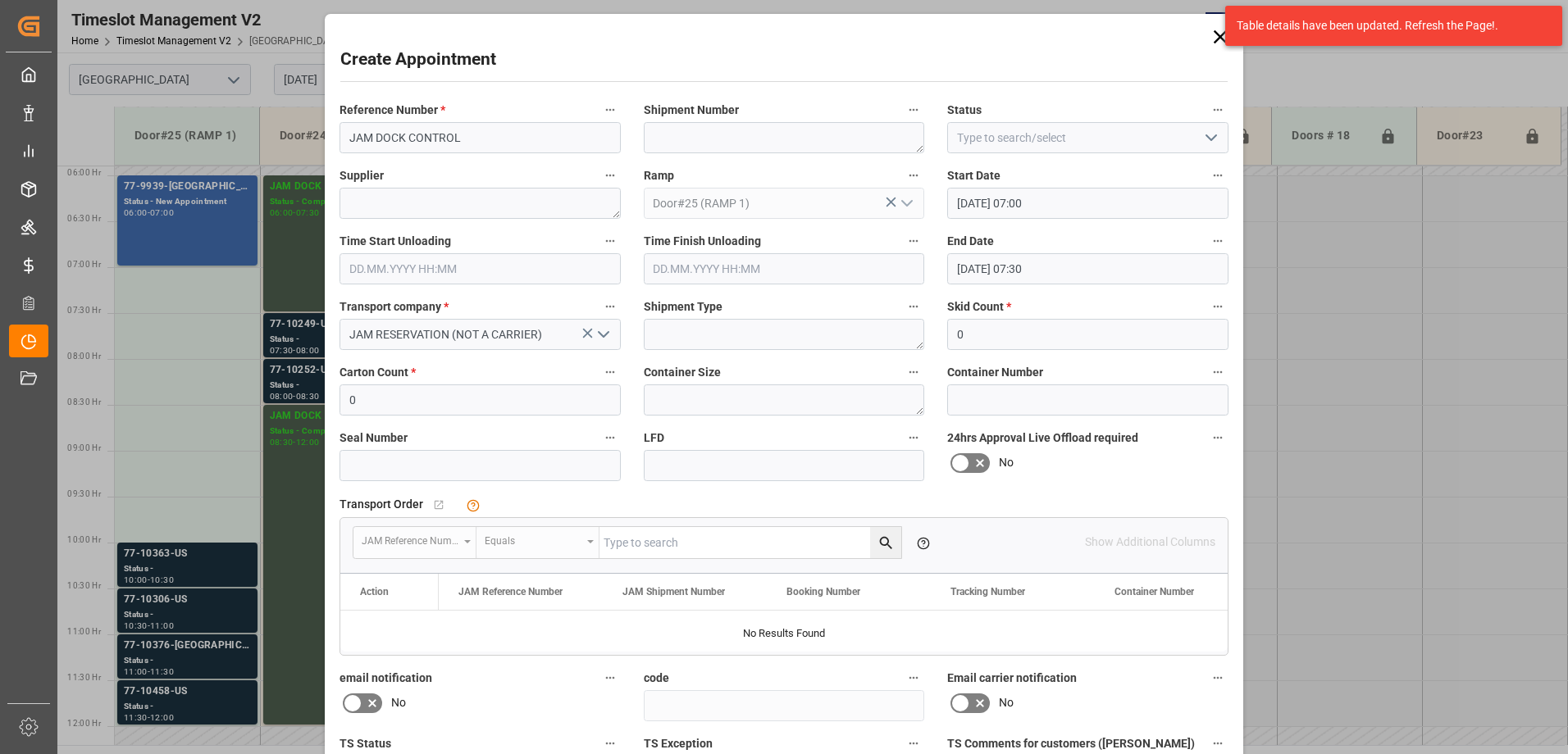
click at [1094, 270] on input "[DATE] 07:30" at bounding box center [1088, 269] width 281 height 31
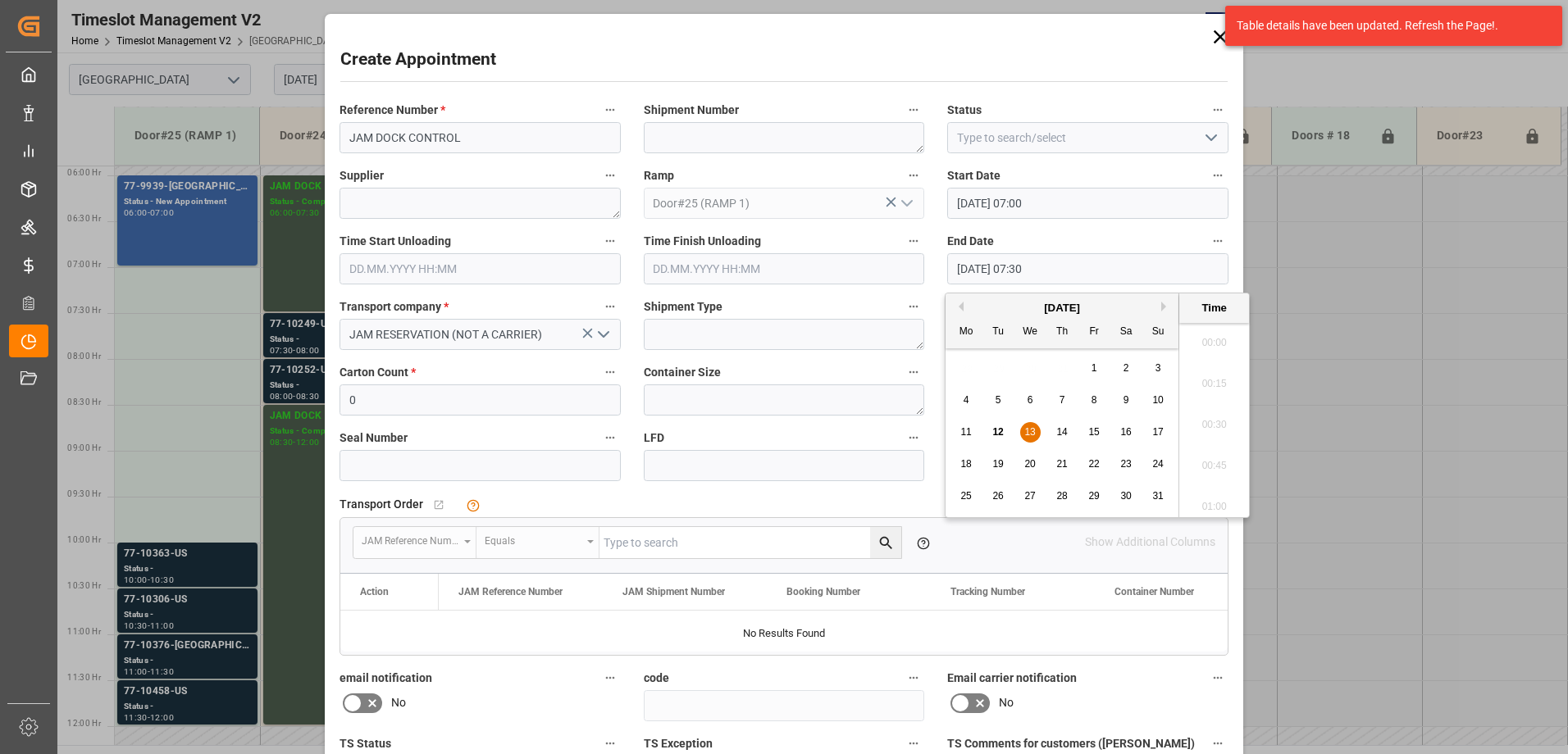
scroll to position [1153, 0]
click at [1034, 433] on span "13" at bounding box center [1029, 432] width 10 height 11
click at [1209, 413] on li "10:00" at bounding box center [1214, 420] width 70 height 41
type input "[DATE] 10:00"
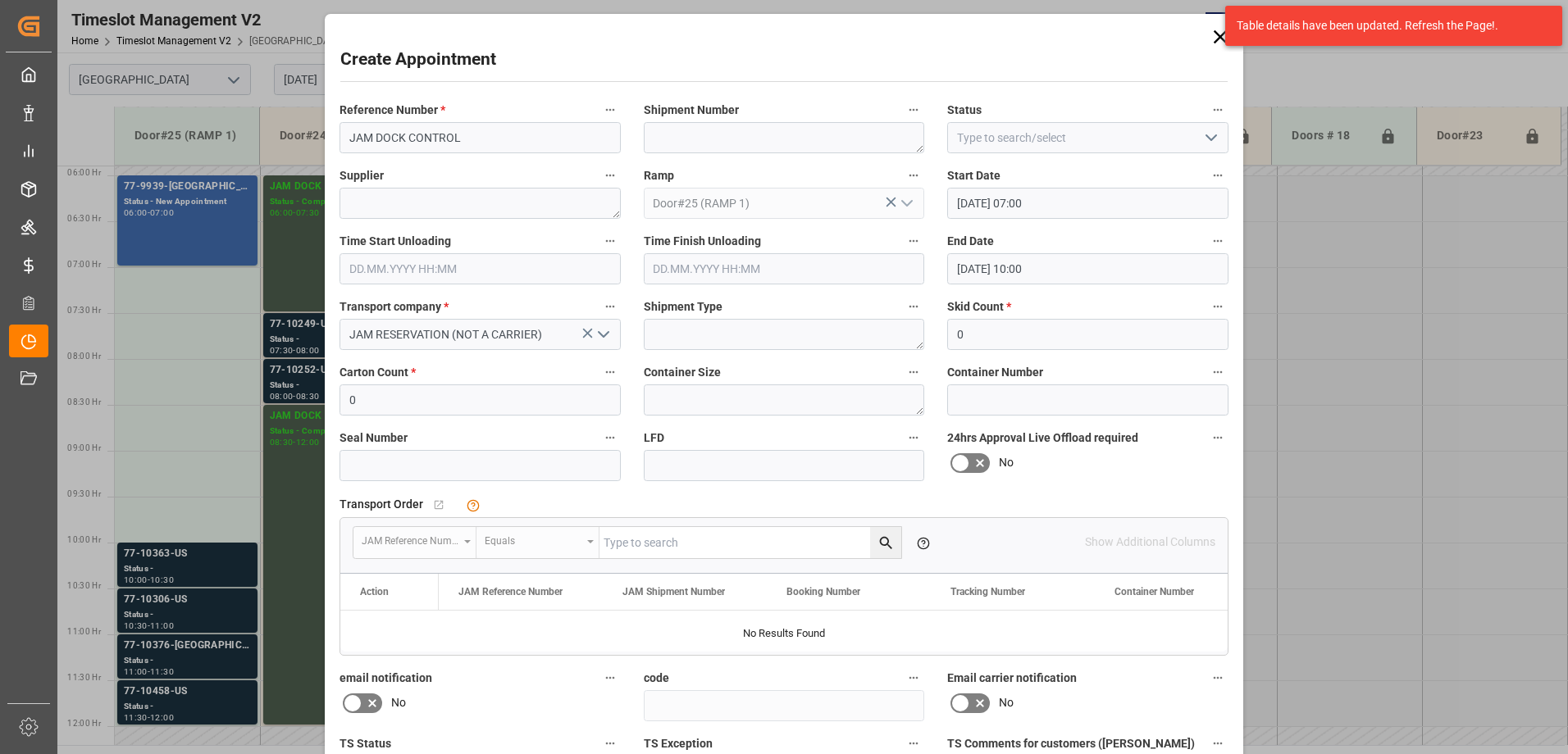
scroll to position [182, 0]
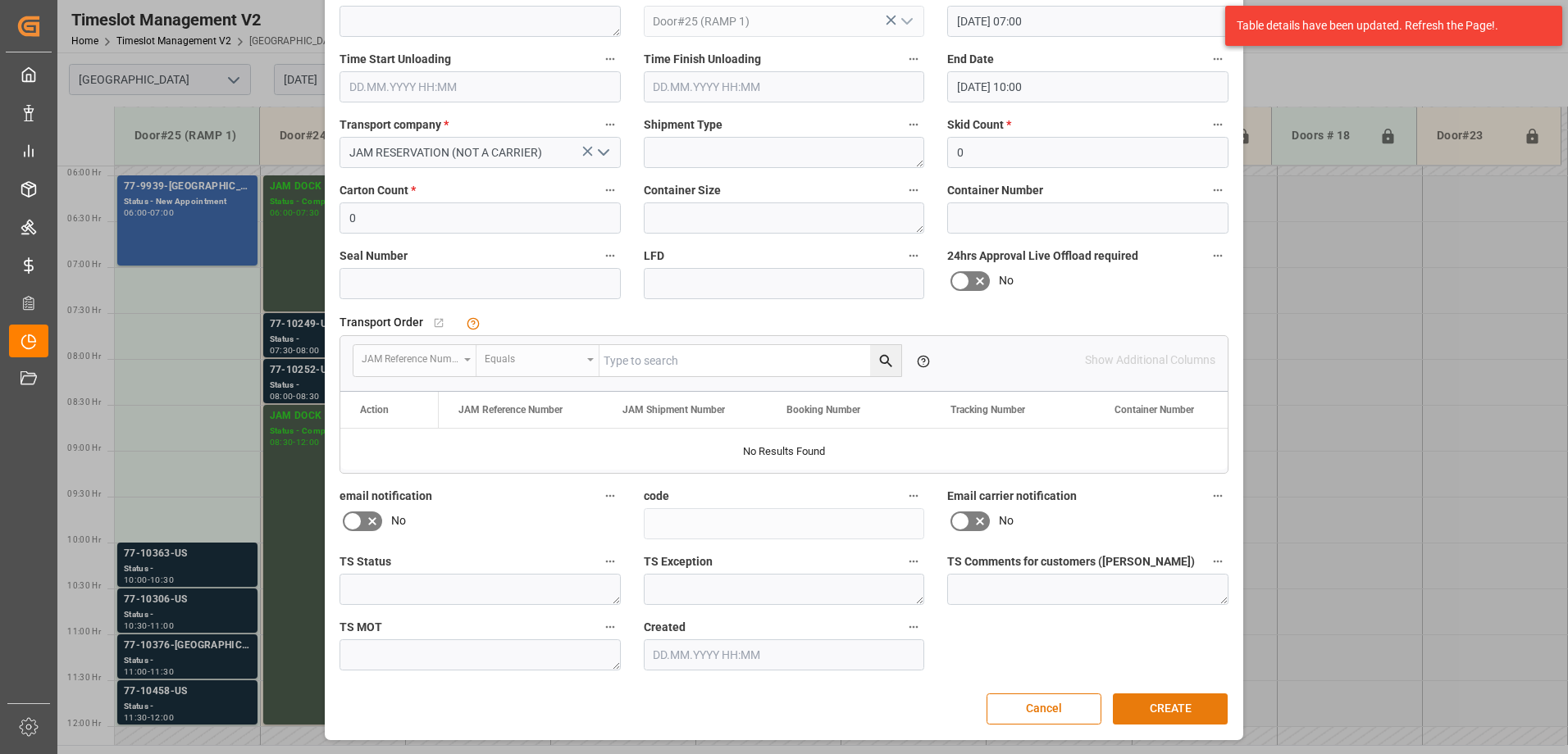
click at [1169, 706] on button "CREATE" at bounding box center [1170, 709] width 115 height 31
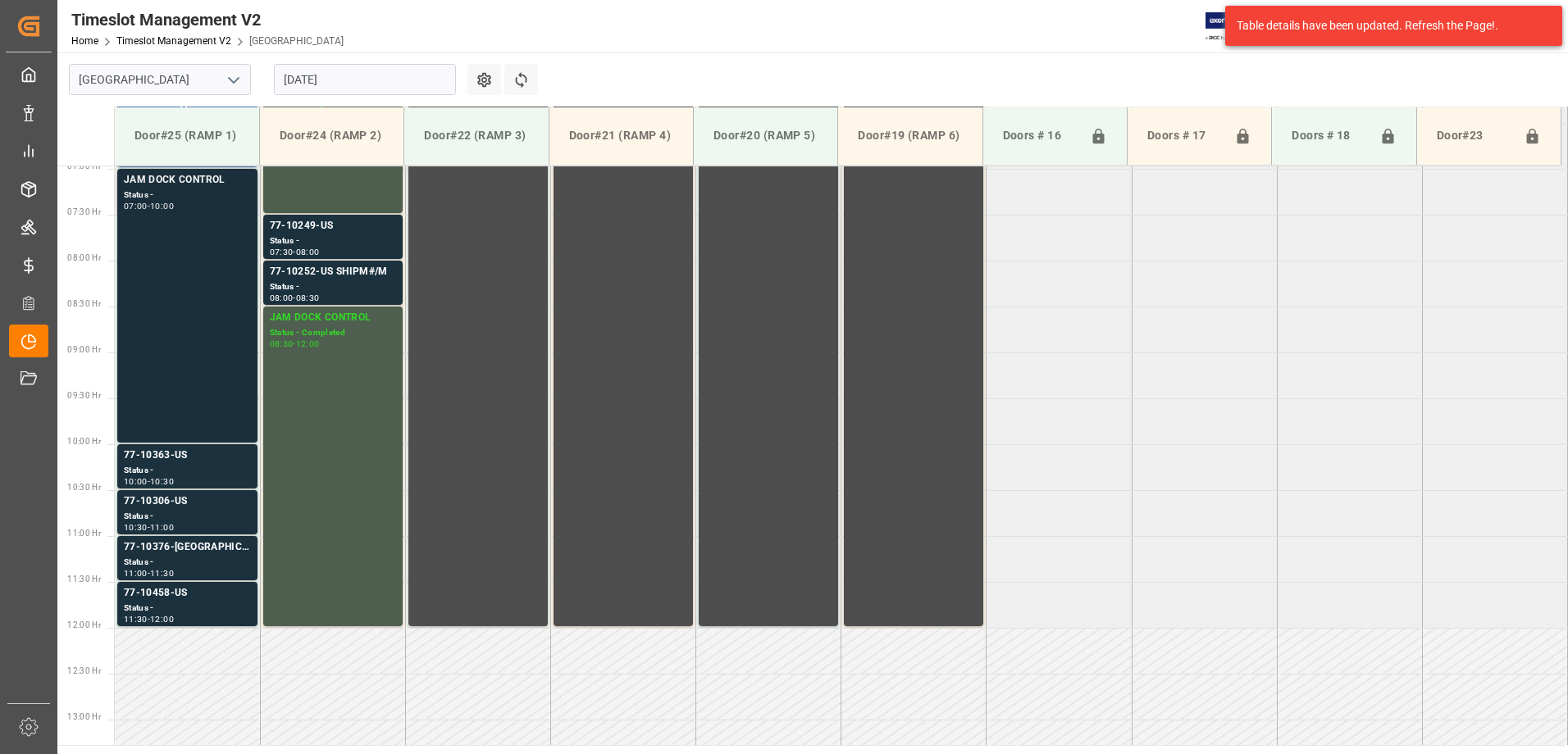
scroll to position [705, 0]
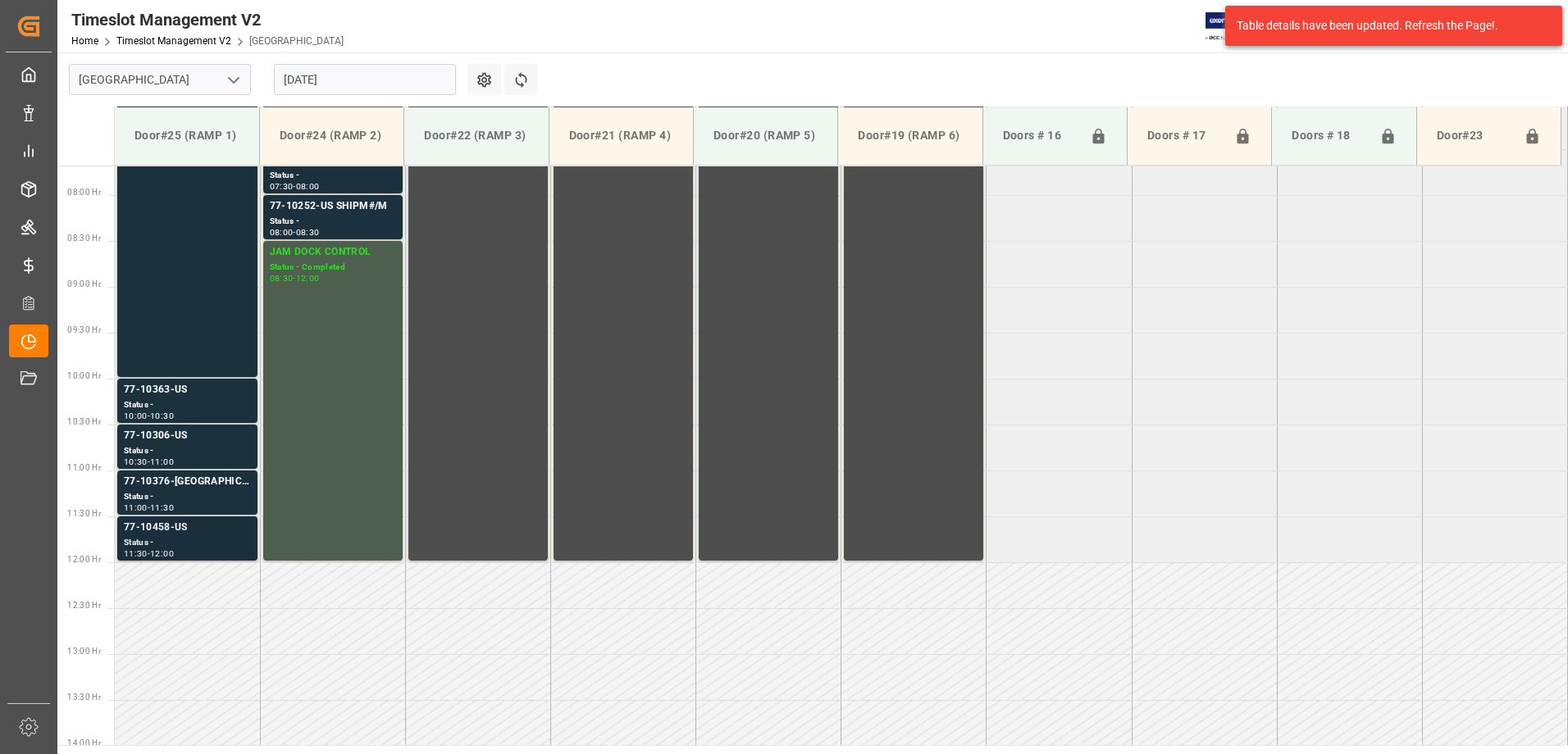
click at [197, 536] on div "Status -" at bounding box center [187, 543] width 127 height 14
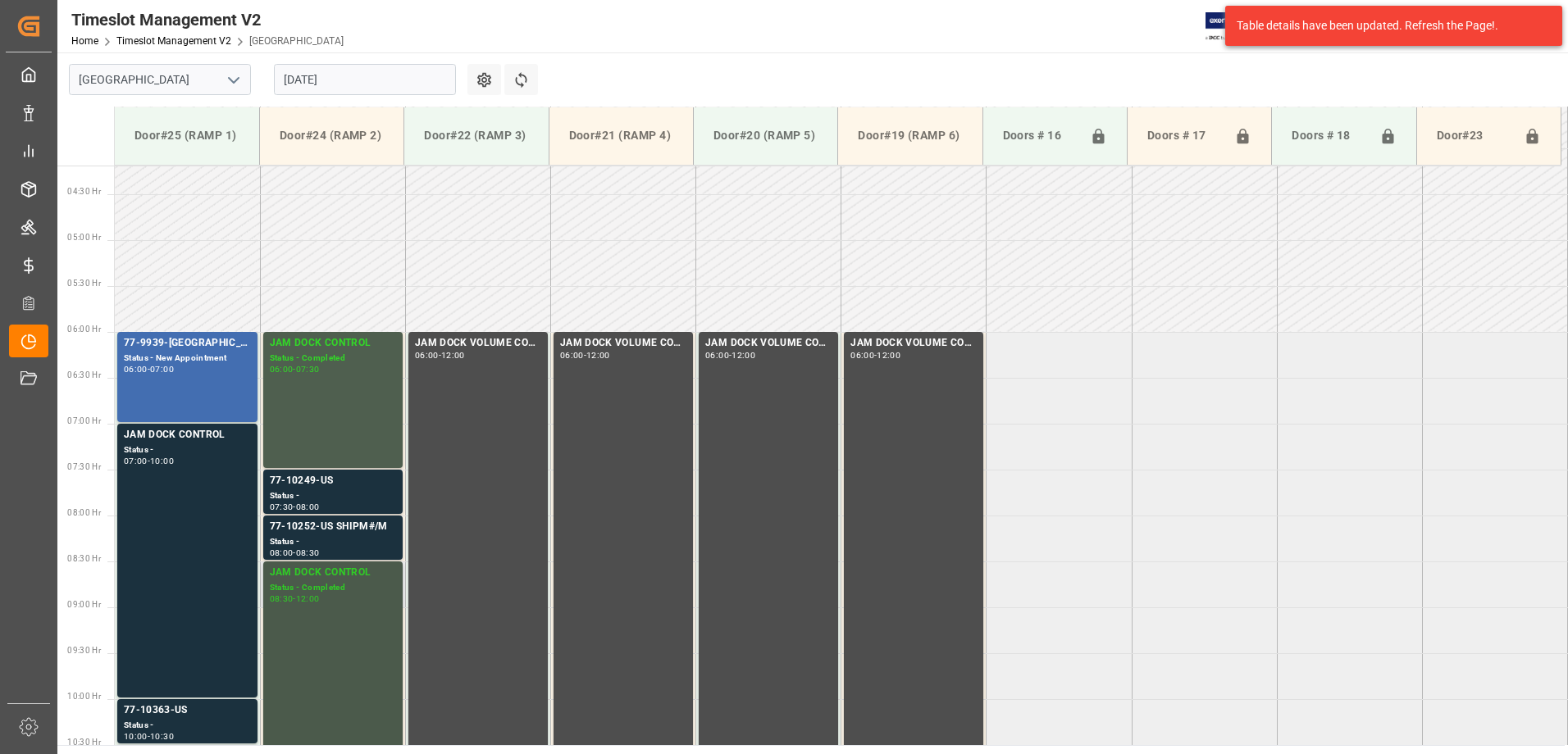
scroll to position [377, 0]
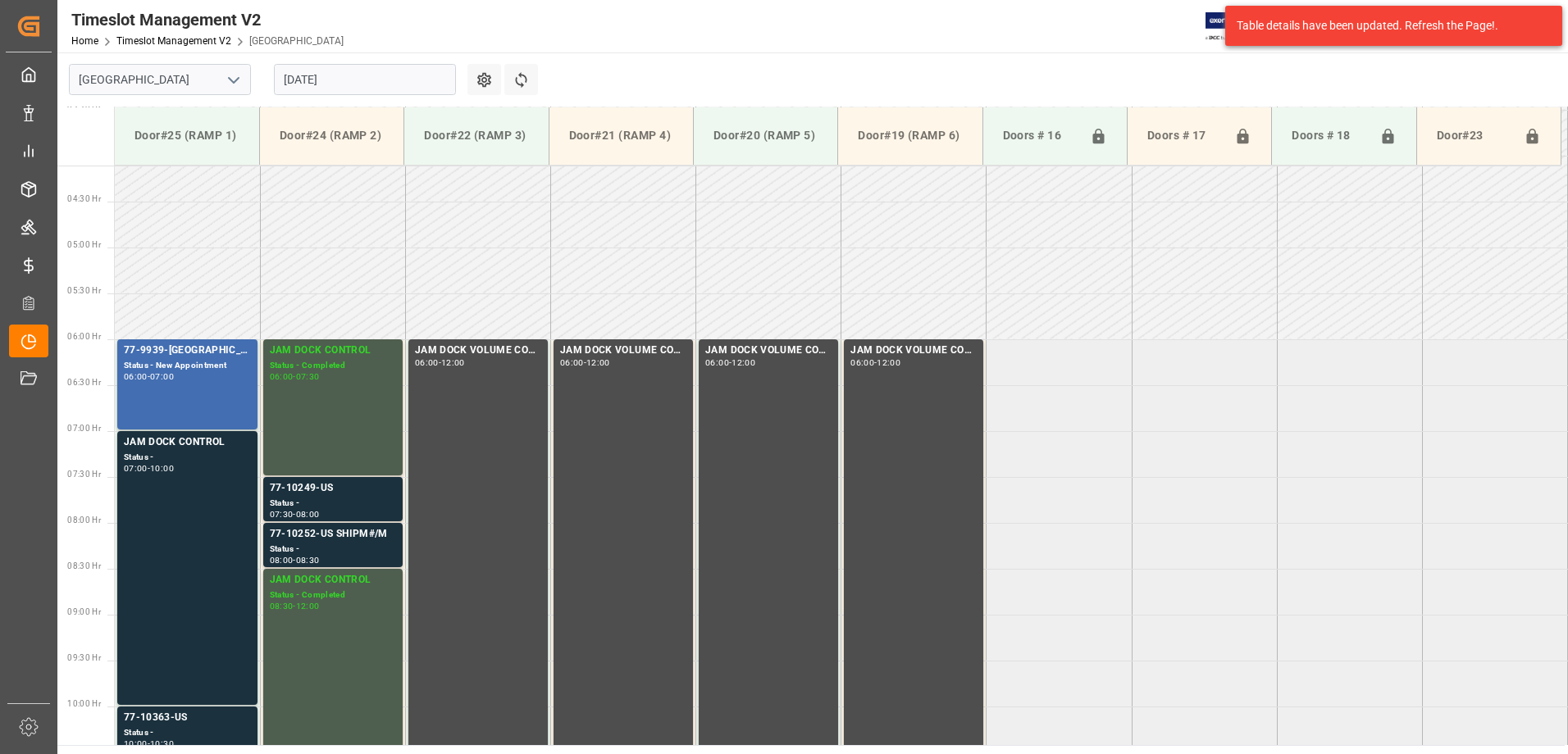
click at [366, 77] on input "[DATE]" at bounding box center [365, 79] width 182 height 31
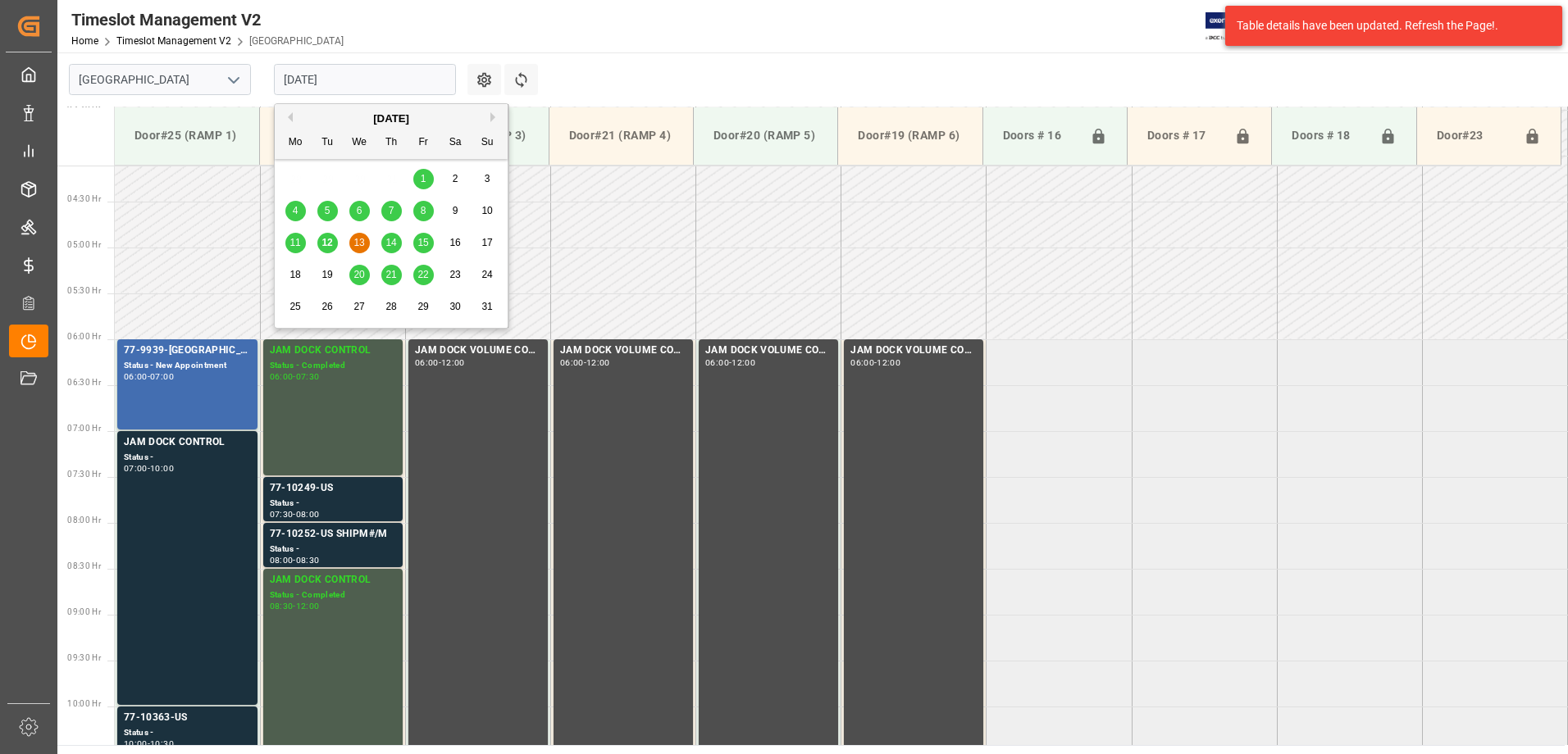
click at [389, 236] on div "14" at bounding box center [391, 243] width 21 height 20
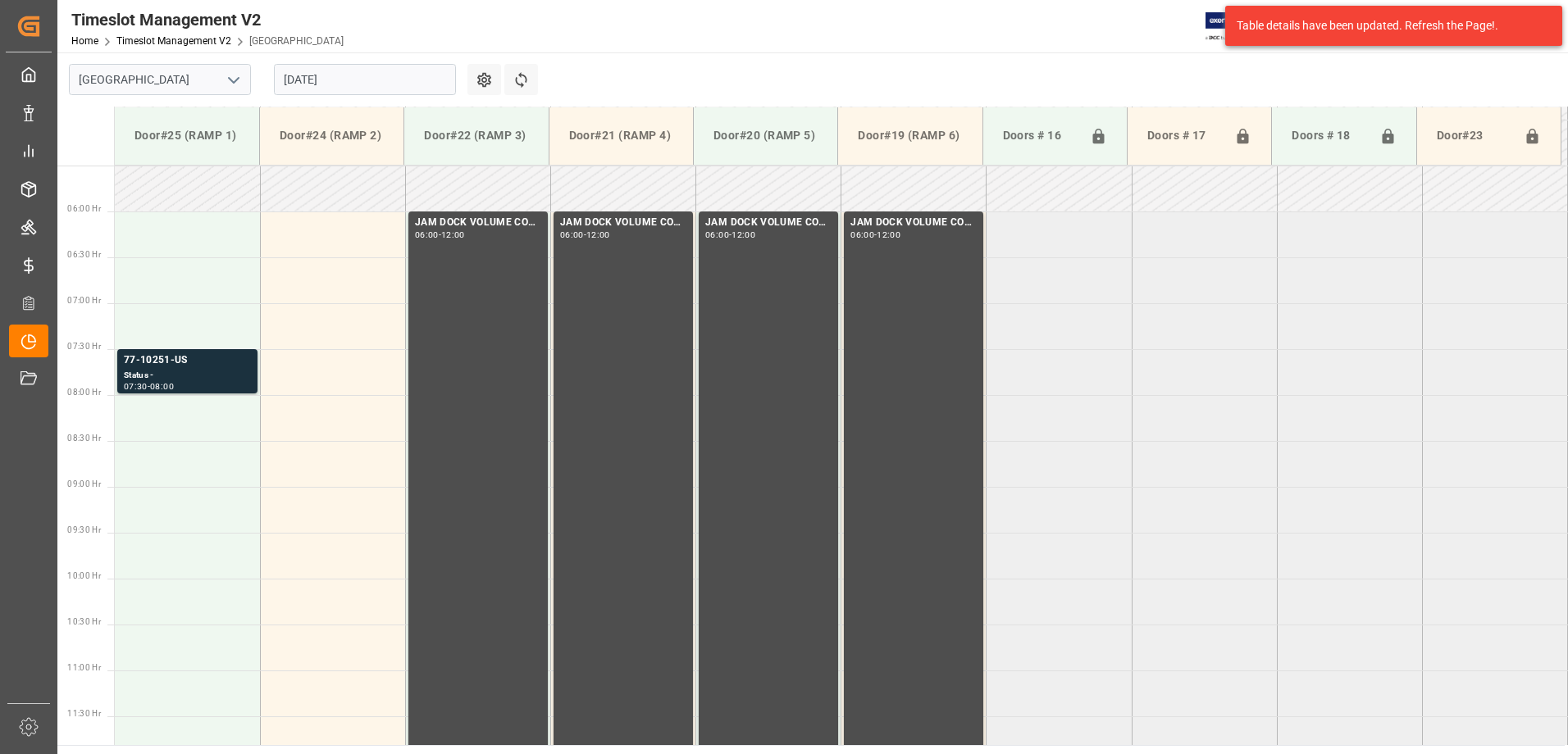
scroll to position [541, 0]
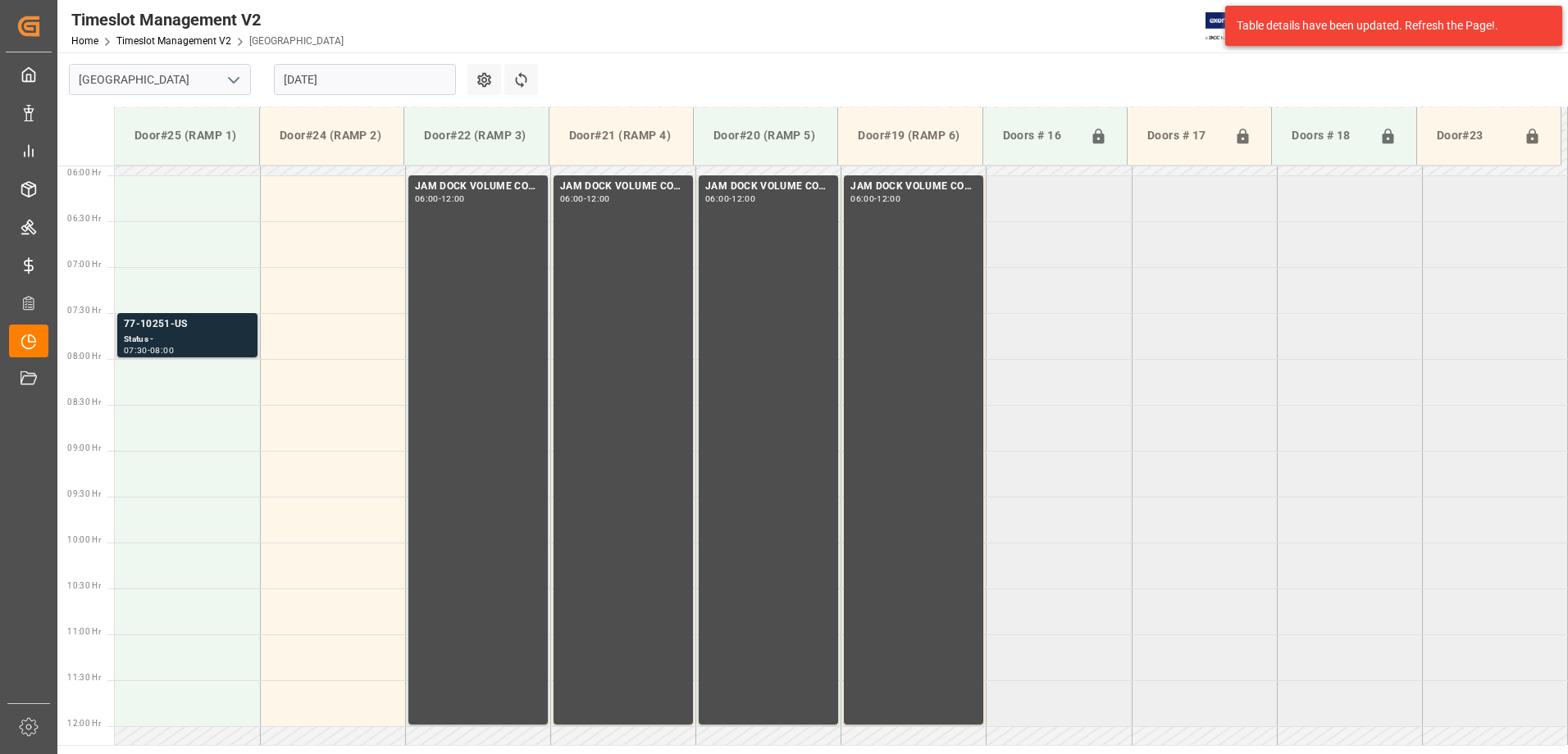
click at [196, 325] on div "77-10251-US" at bounding box center [187, 324] width 127 height 16
